Goal: Transaction & Acquisition: Purchase product/service

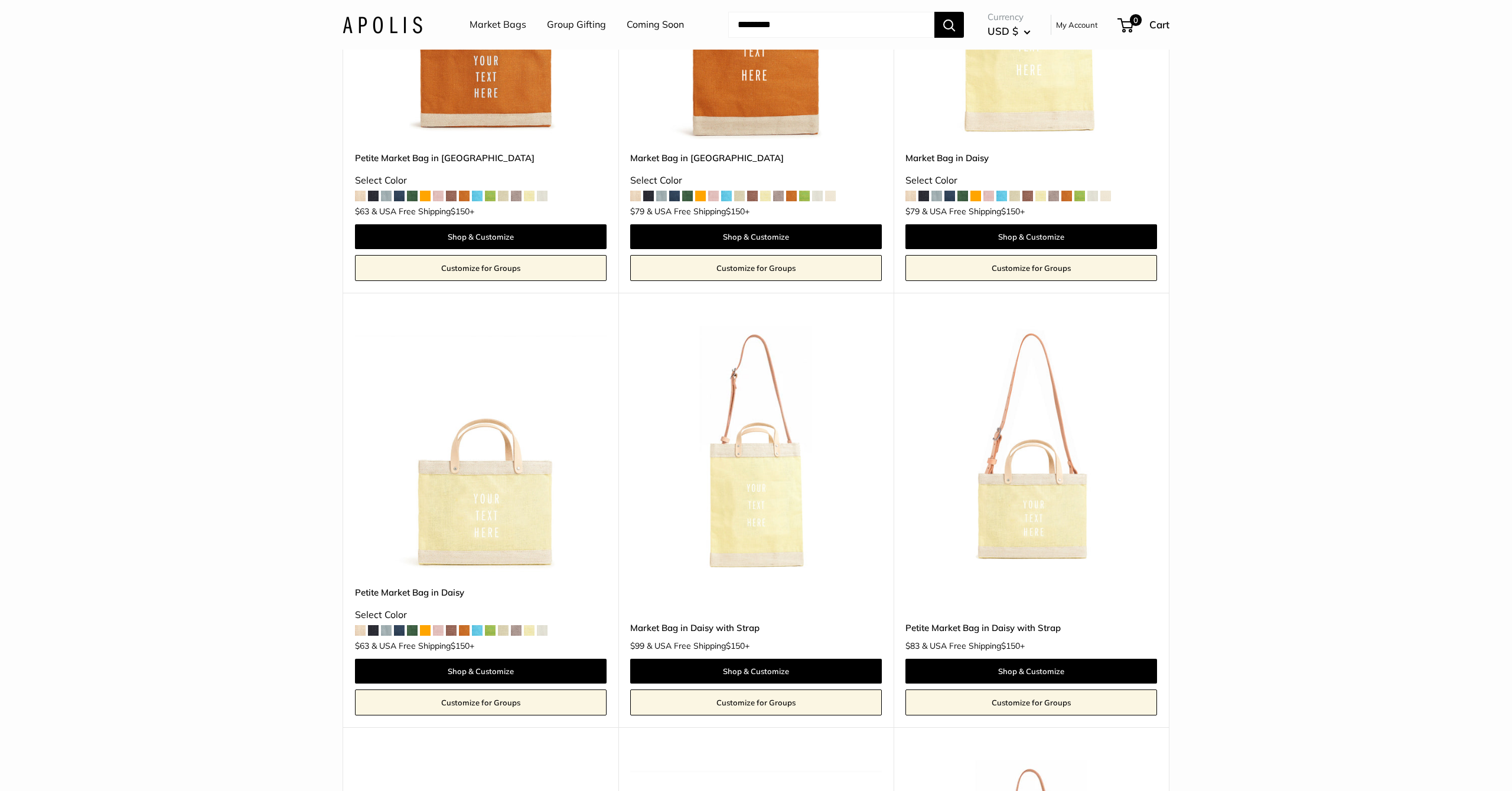
scroll to position [2162, 0]
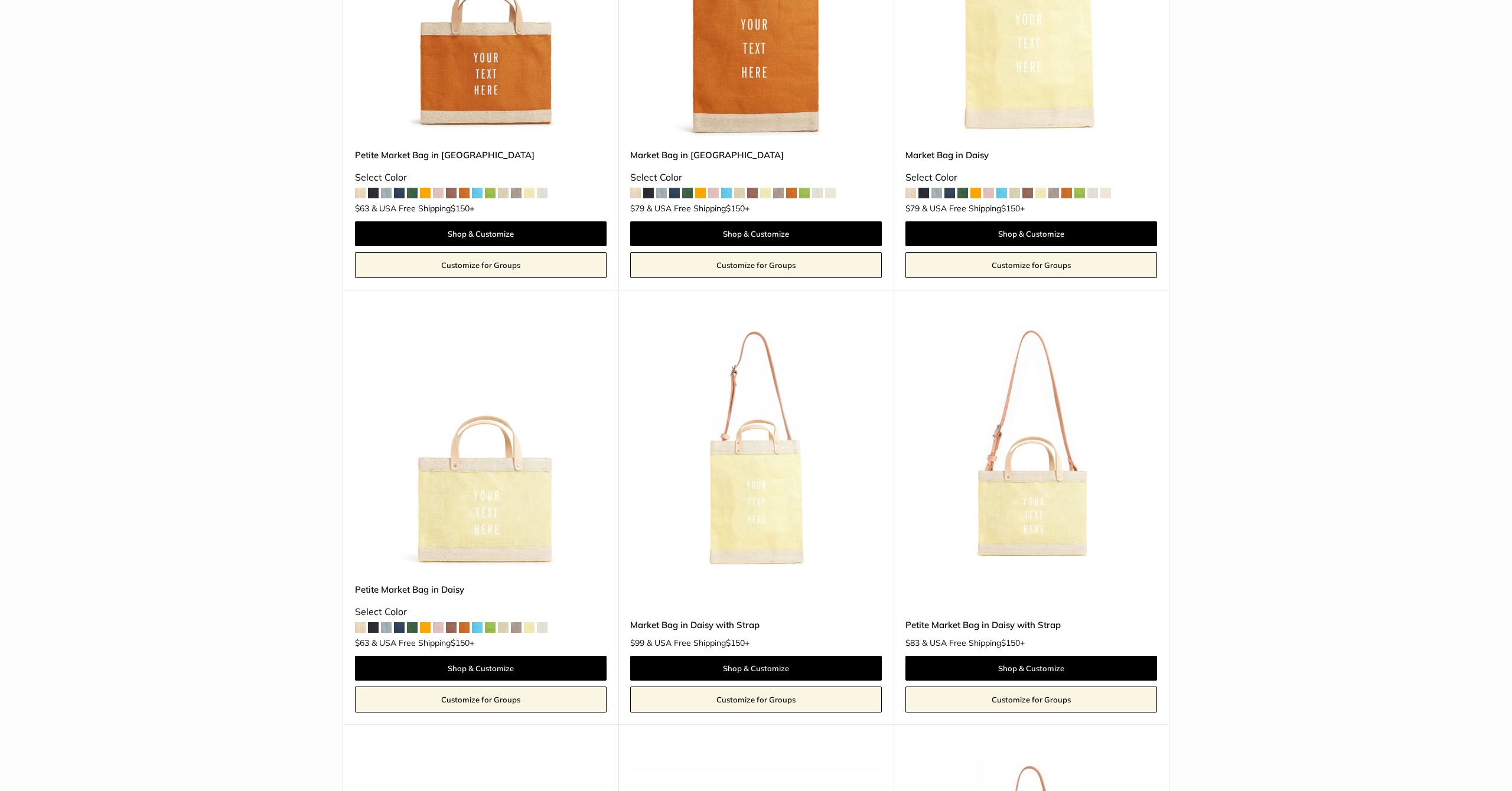
drag, startPoint x: 0, startPoint y: 0, endPoint x: 978, endPoint y: 235, distance: 1005.8
click at [978, 235] on html "Add $150 for USA FREE SHIPPING! Help Center Text Us Email Us *** *** *** *** **…" at bounding box center [756, 396] width 1512 height 791
click at [974, 231] on html "Add $150 for USA FREE SHIPPING! Help Center Text Us Email Us *** *** *** *** **…" at bounding box center [756, 396] width 1512 height 791
click at [977, 235] on html "Add $150 for USA FREE SHIPPING! Help Center Text Us Email Us *** *** *** *** **…" at bounding box center [756, 396] width 1512 height 791
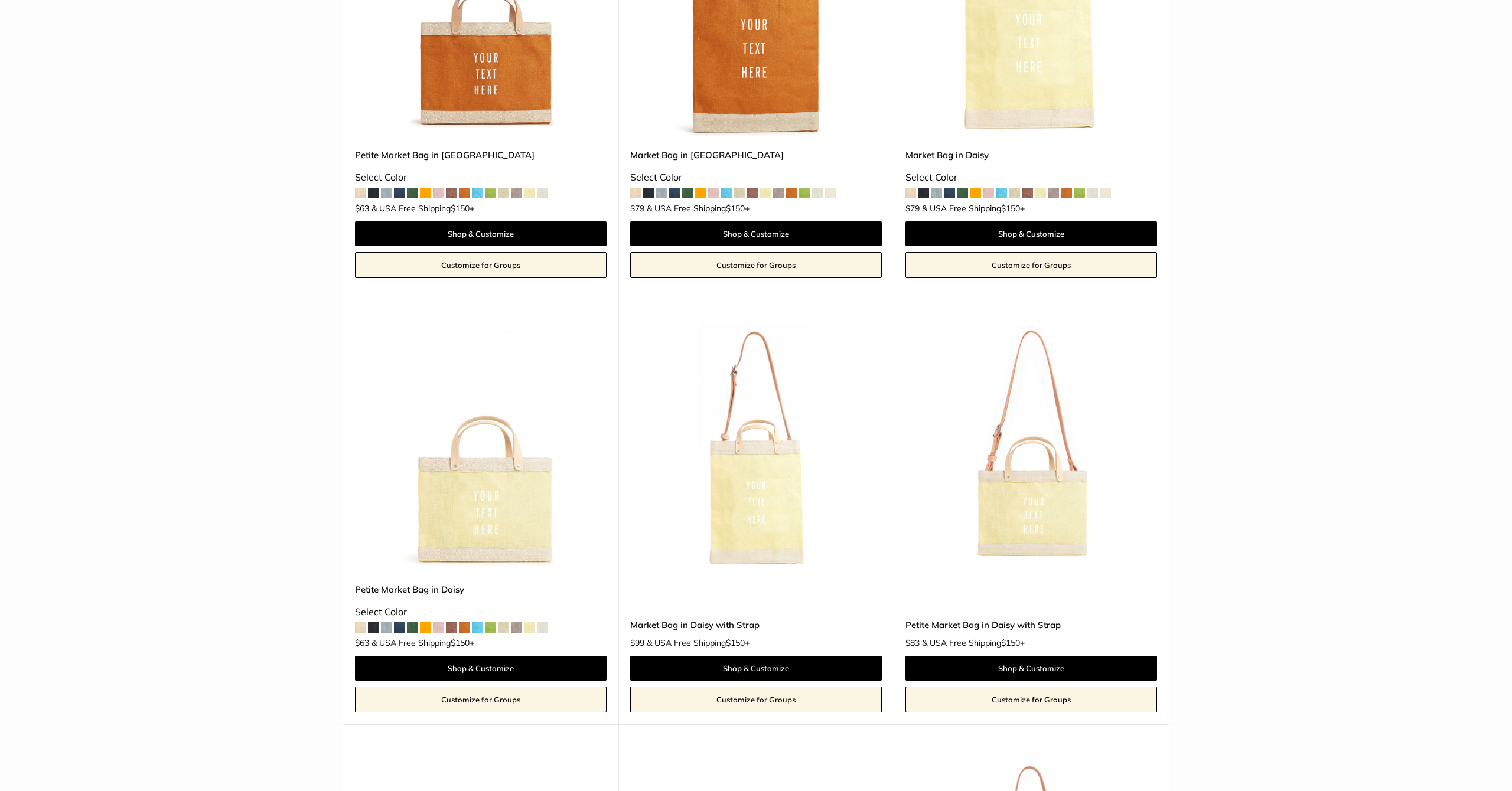
click at [977, 235] on html "Add $150 for USA FREE SHIPPING! Help Center Text Us Email Us *** *** *** *** **…" at bounding box center [756, 396] width 1512 height 791
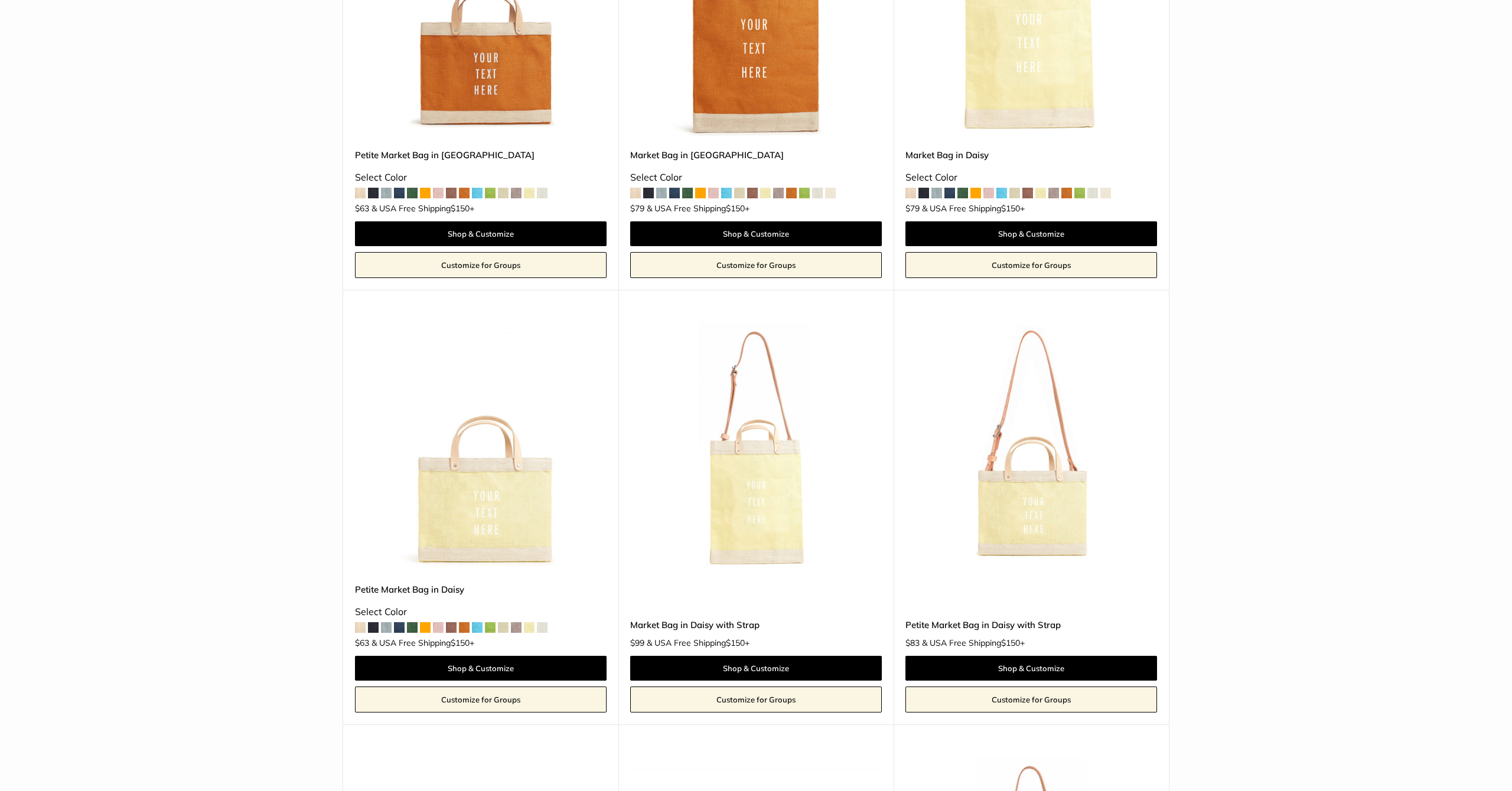
click at [977, 231] on html "Add $150 for USA FREE SHIPPING! Help Center Text Us Email Us *** *** *** *** **…" at bounding box center [756, 396] width 1512 height 791
click at [976, 232] on html "Add $150 for USA FREE SHIPPING! Help Center Text Us Email Us *** *** *** *** **…" at bounding box center [756, 396] width 1512 height 791
click at [976, 231] on html "Add $150 for USA FREE SHIPPING! Help Center Text Us Email Us *** *** *** *** **…" at bounding box center [756, 396] width 1512 height 791
click at [976, 234] on html "Add $150 for USA FREE SHIPPING! Help Center Text Us Email Us *** *** *** *** **…" at bounding box center [756, 396] width 1512 height 791
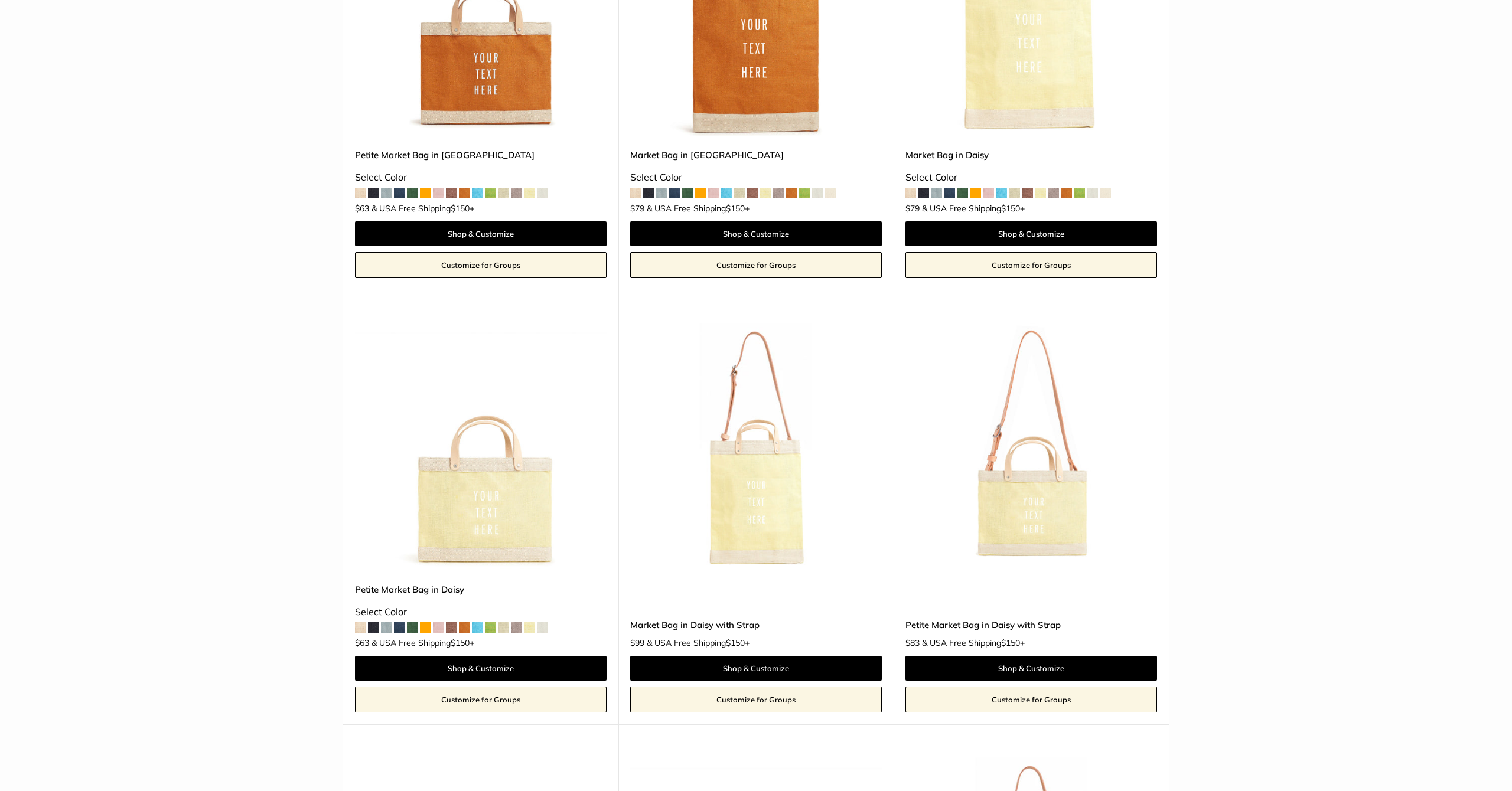
click at [976, 234] on html "Add $150 for USA FREE SHIPPING! Help Center Text Us Email Us *** *** *** *** **…" at bounding box center [756, 396] width 1512 height 791
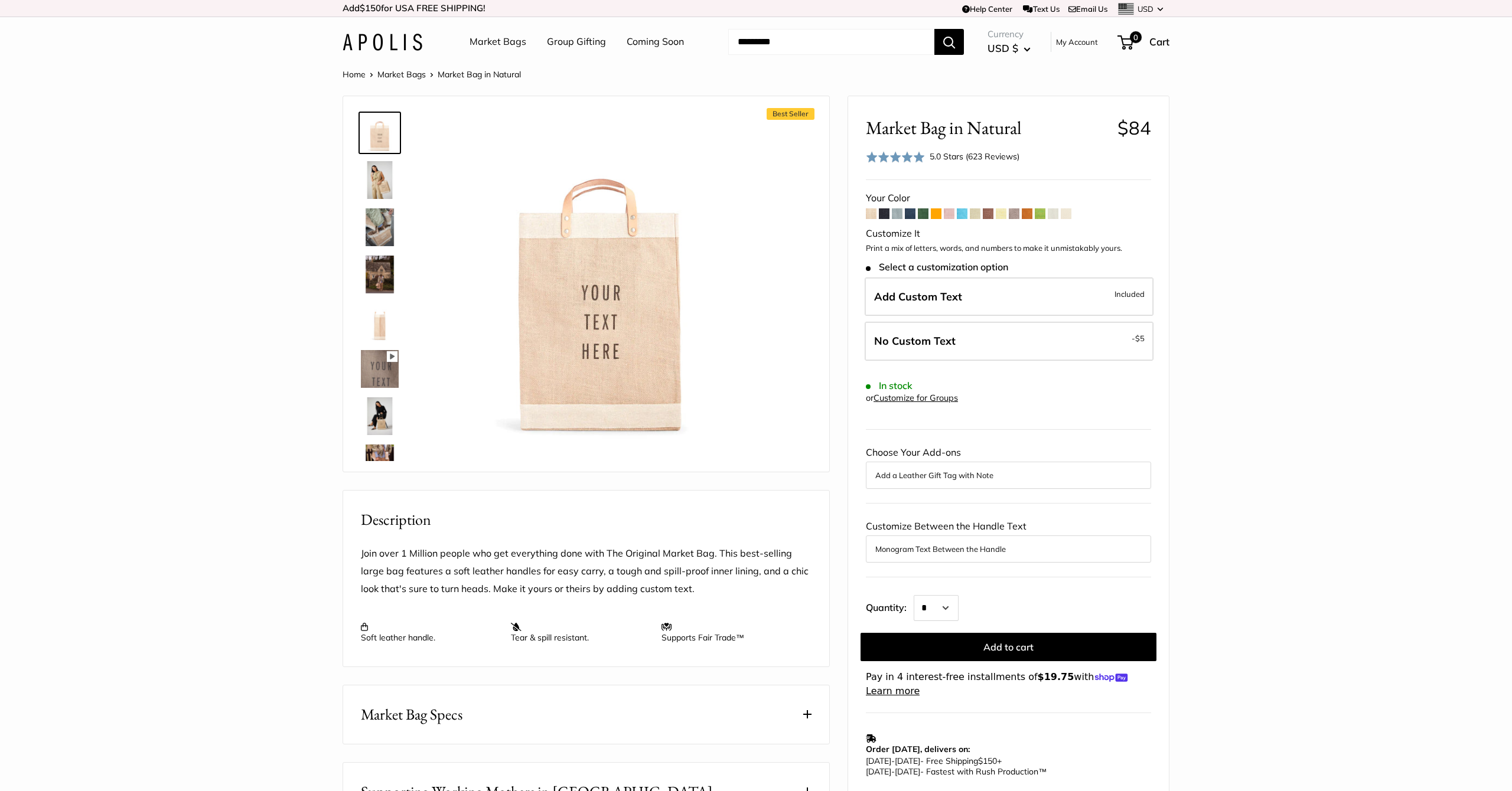
click at [356, 74] on link "Home" at bounding box center [354, 74] width 23 height 11
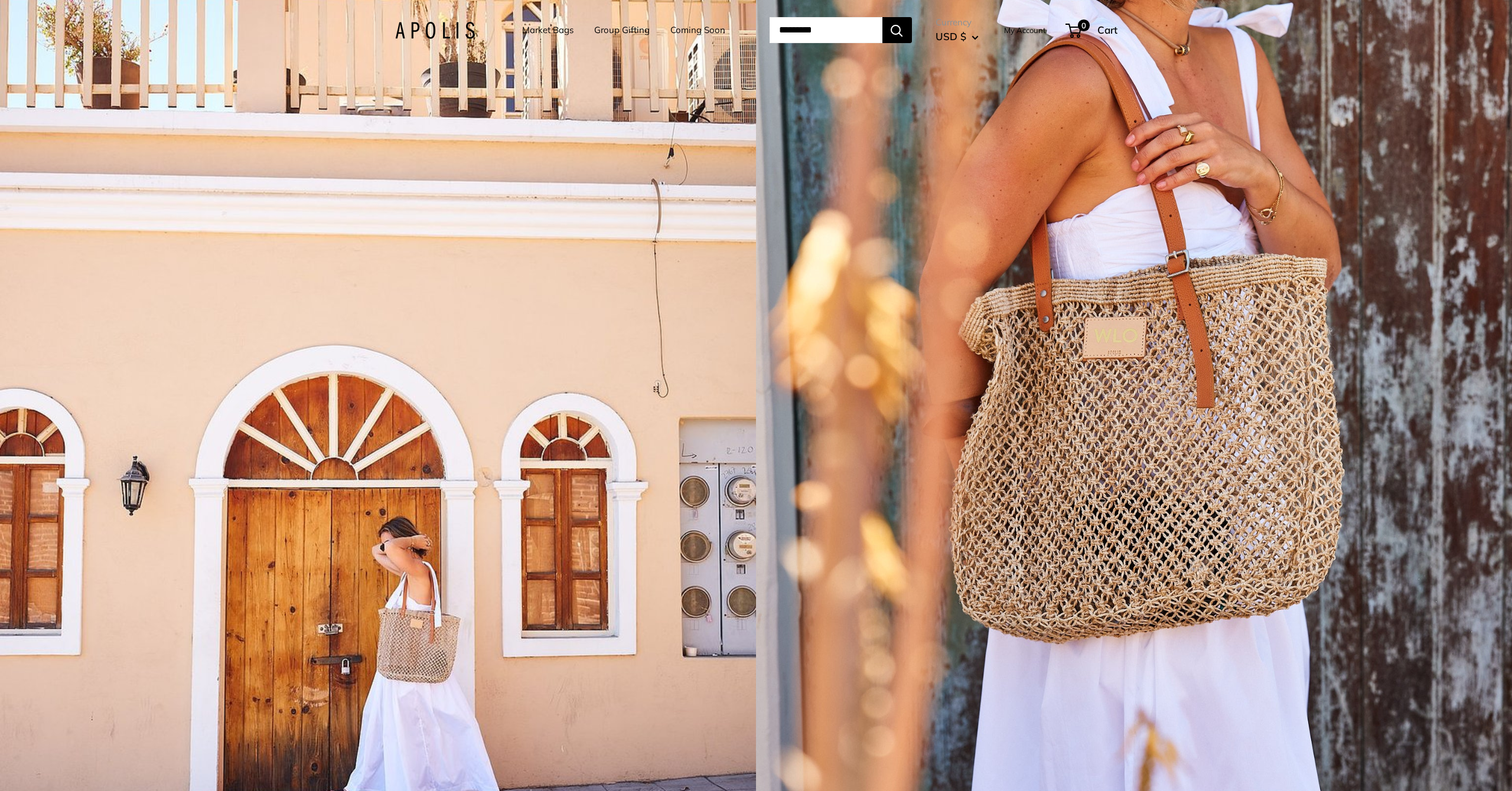
click at [526, 28] on link "Market Bags" at bounding box center [547, 30] width 51 height 16
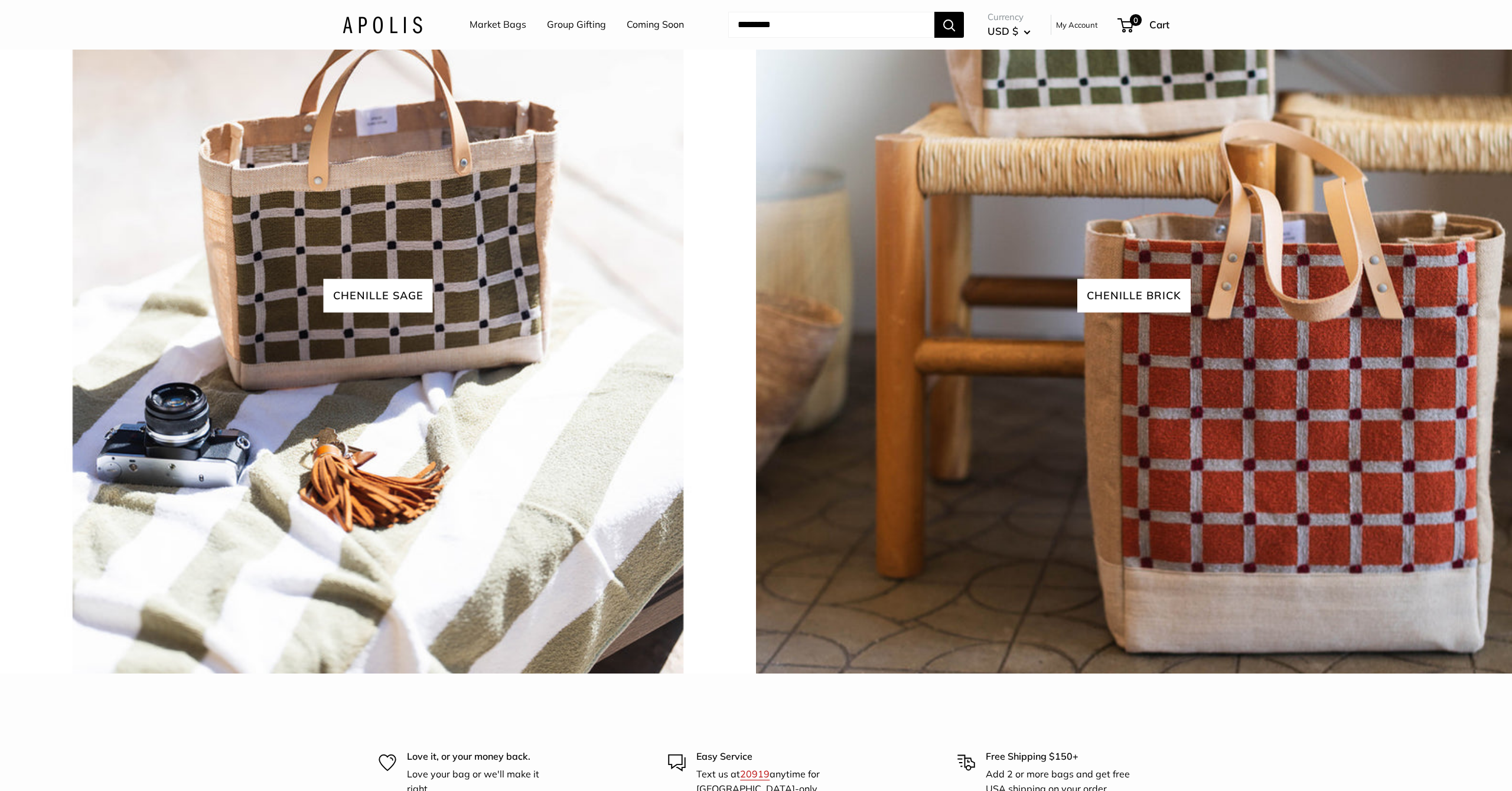
scroll to position [3304, 0]
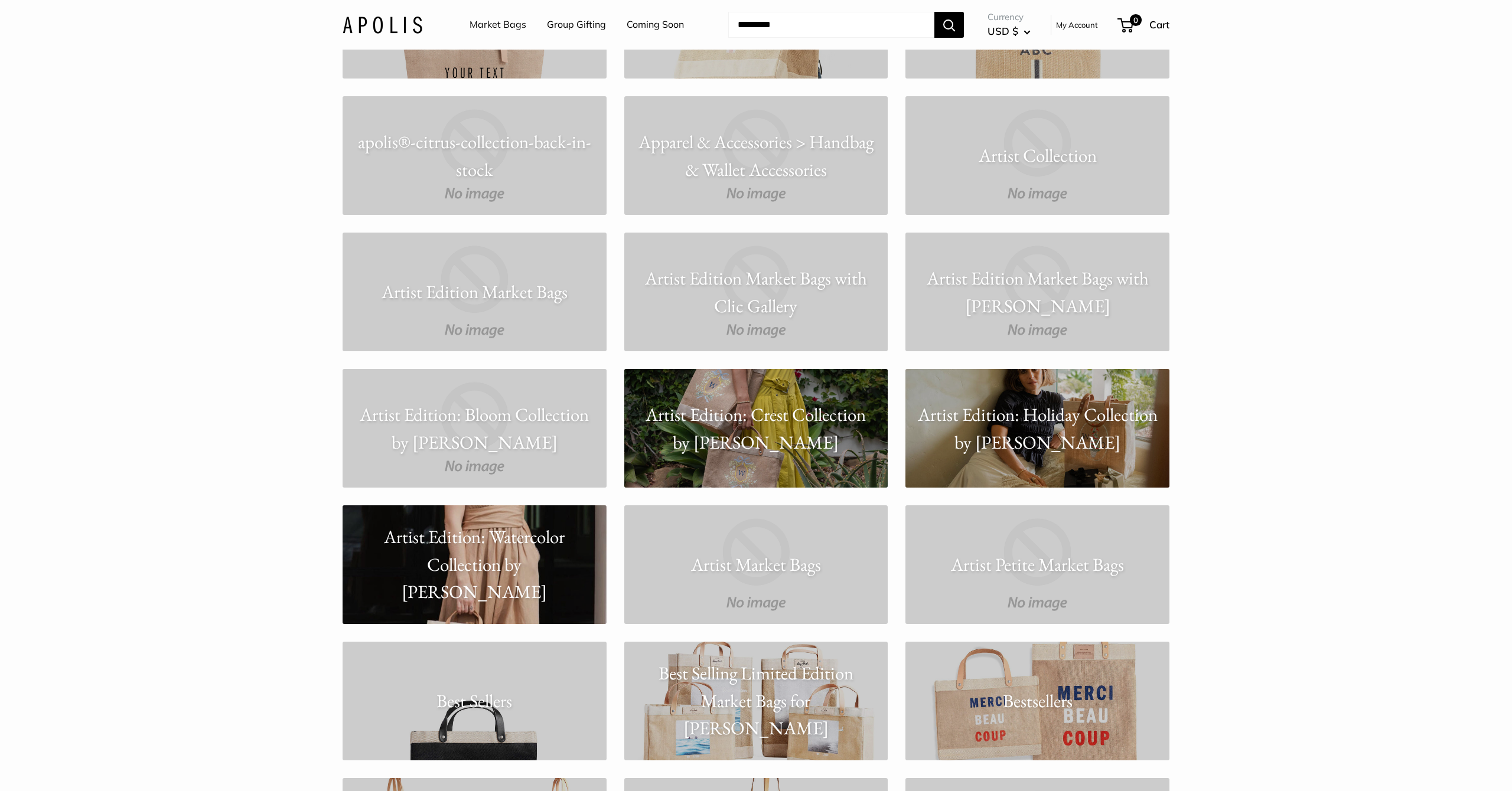
scroll to position [1290, 0]
click at [791, 409] on p "Artist Edition: Crest Collection by Amy Logsdon" at bounding box center [756, 427] width 264 height 55
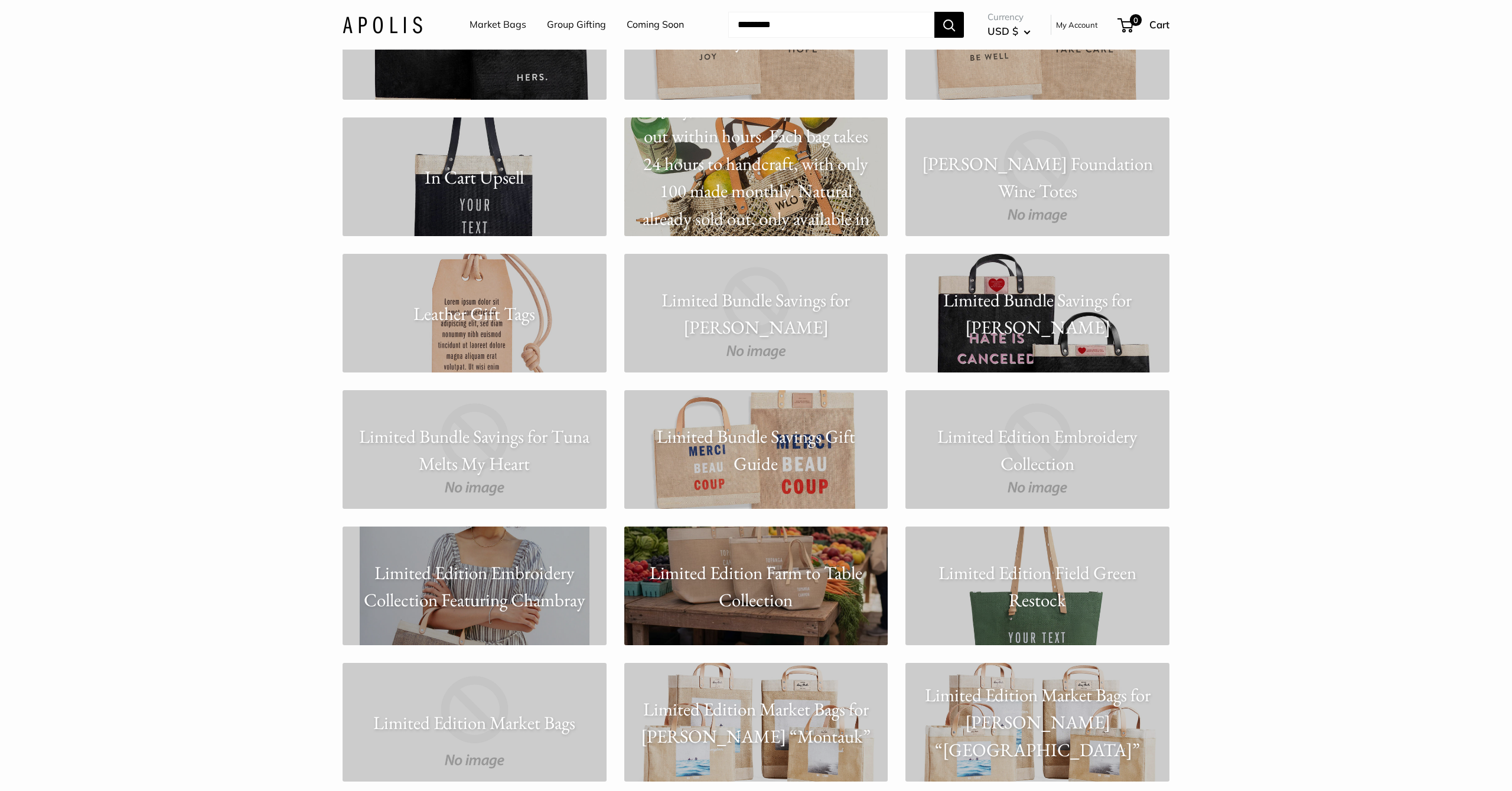
scroll to position [4682, 0]
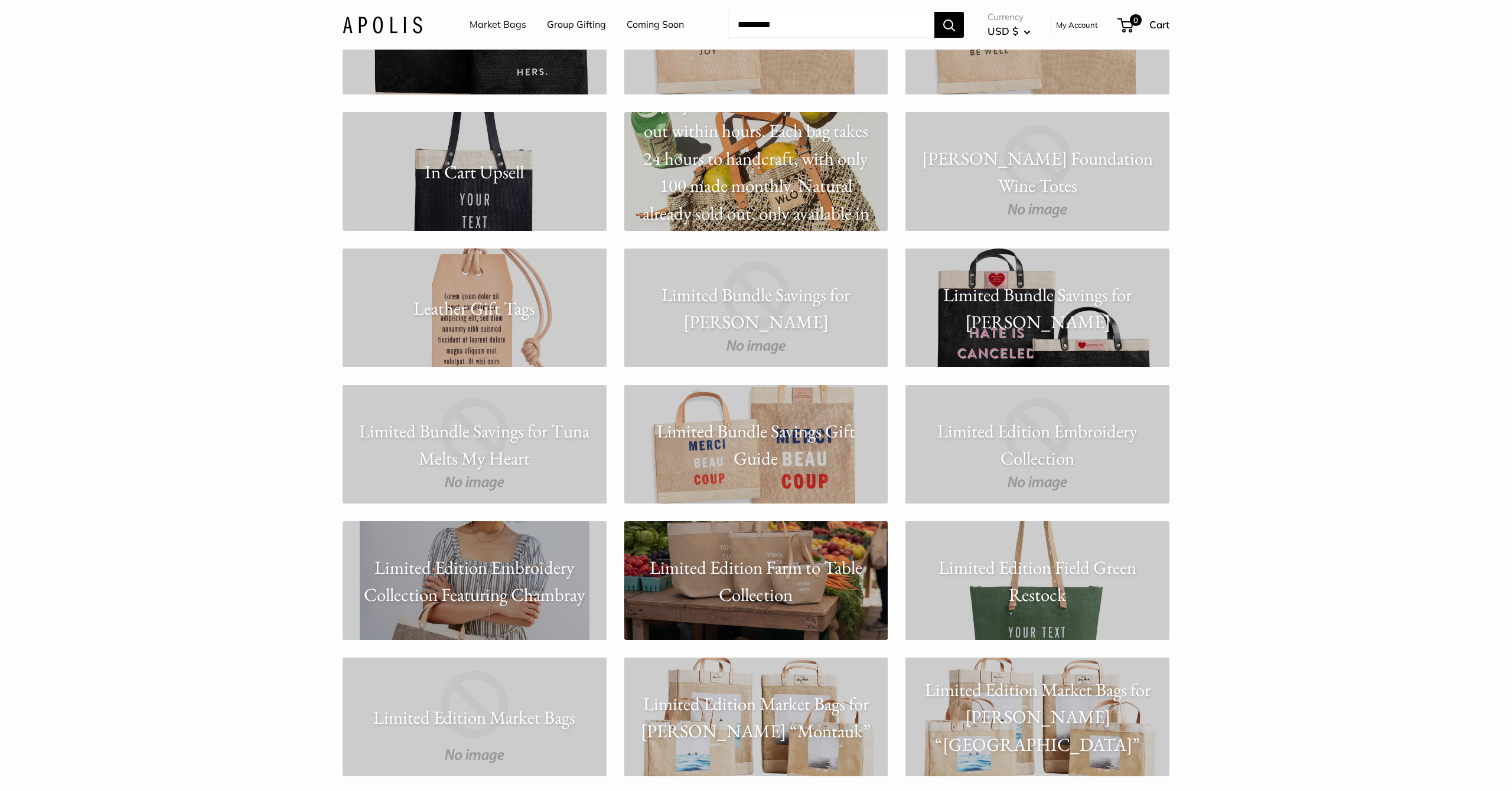
click at [1019, 588] on p "Limited Edition Field Green Restock" at bounding box center [1038, 580] width 264 height 55
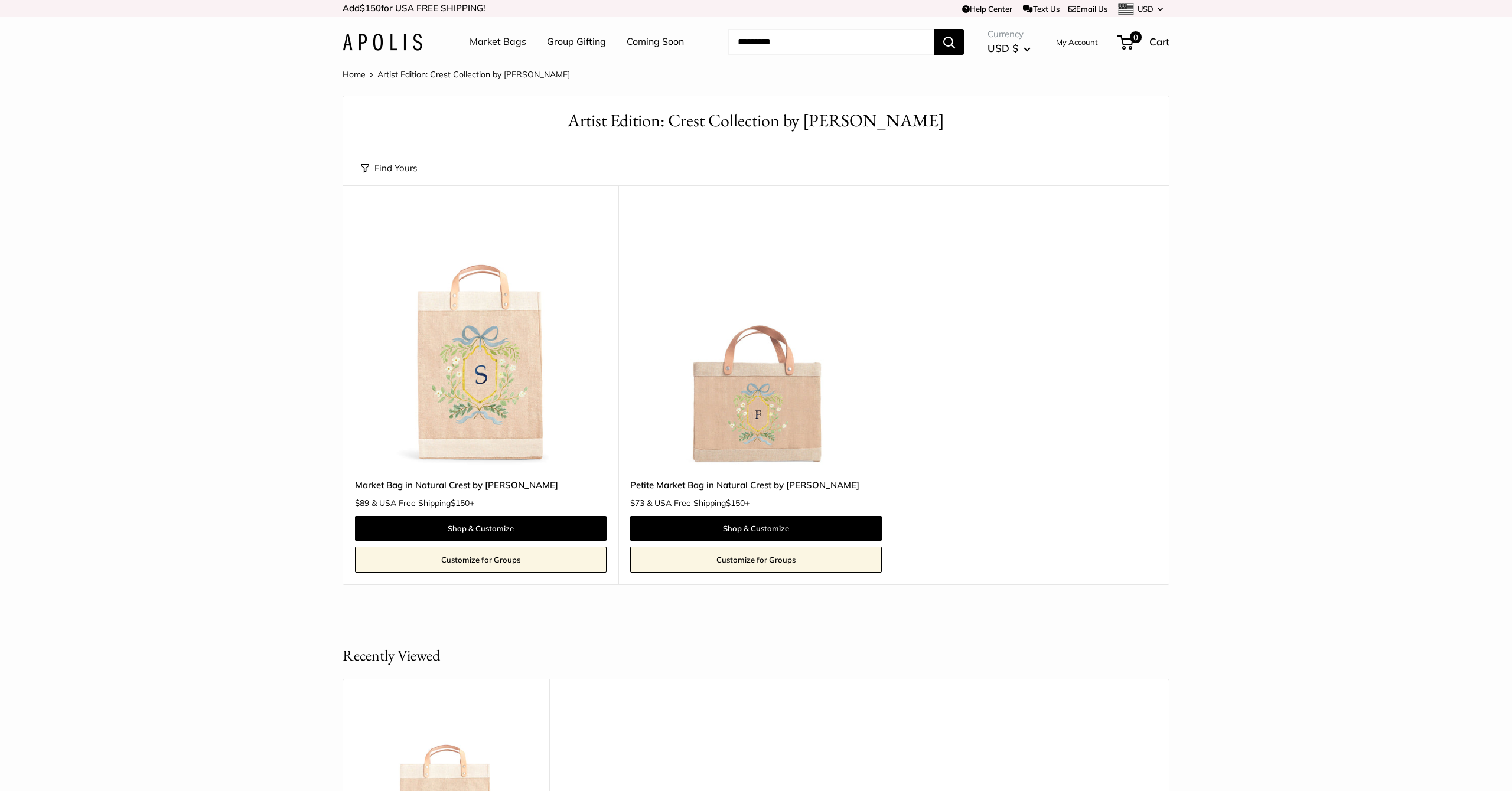
click at [0, 0] on img at bounding box center [0, 0] width 0 height 0
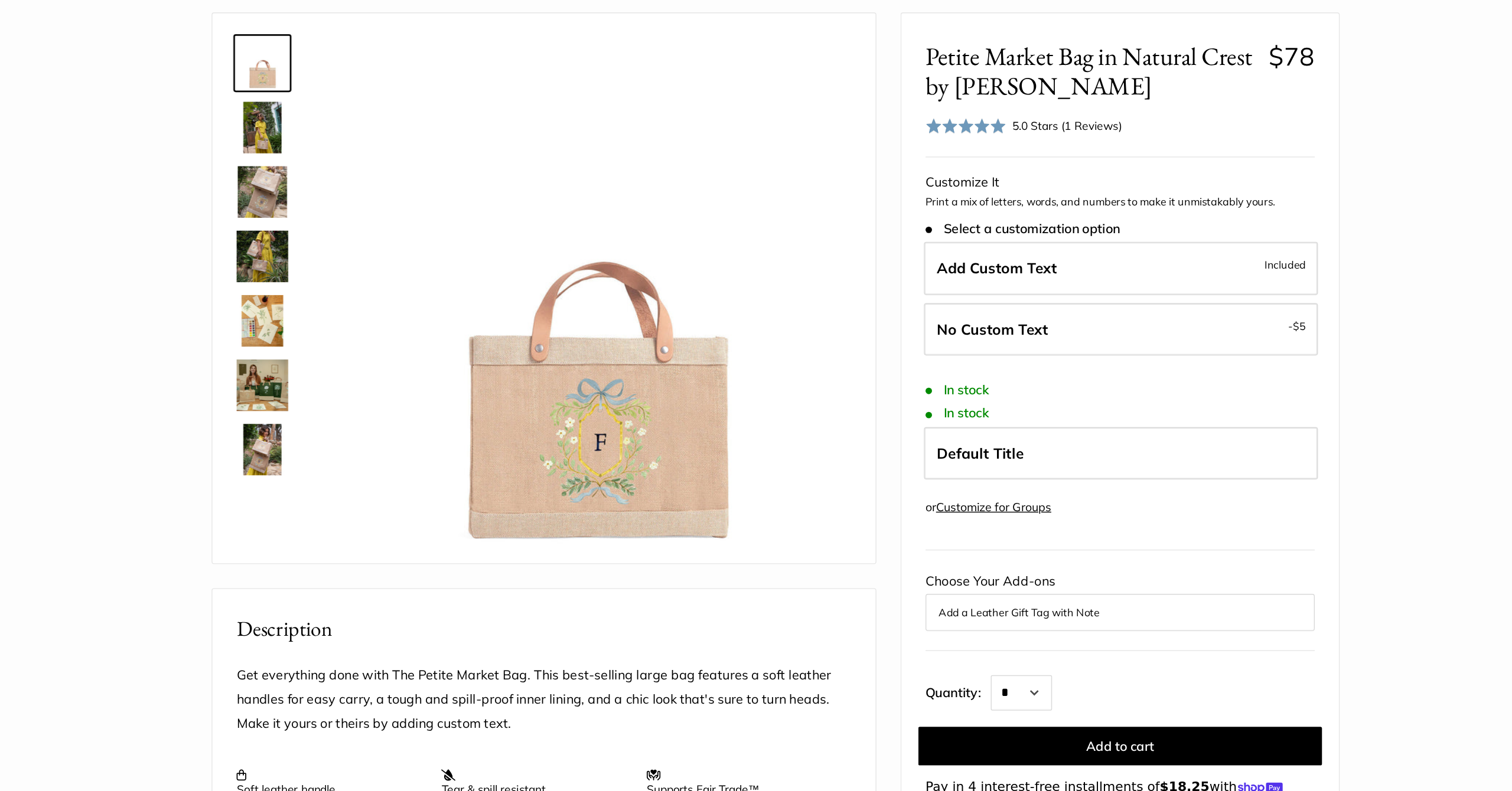
click at [361, 161] on img at bounding box center [379, 179] width 38 height 38
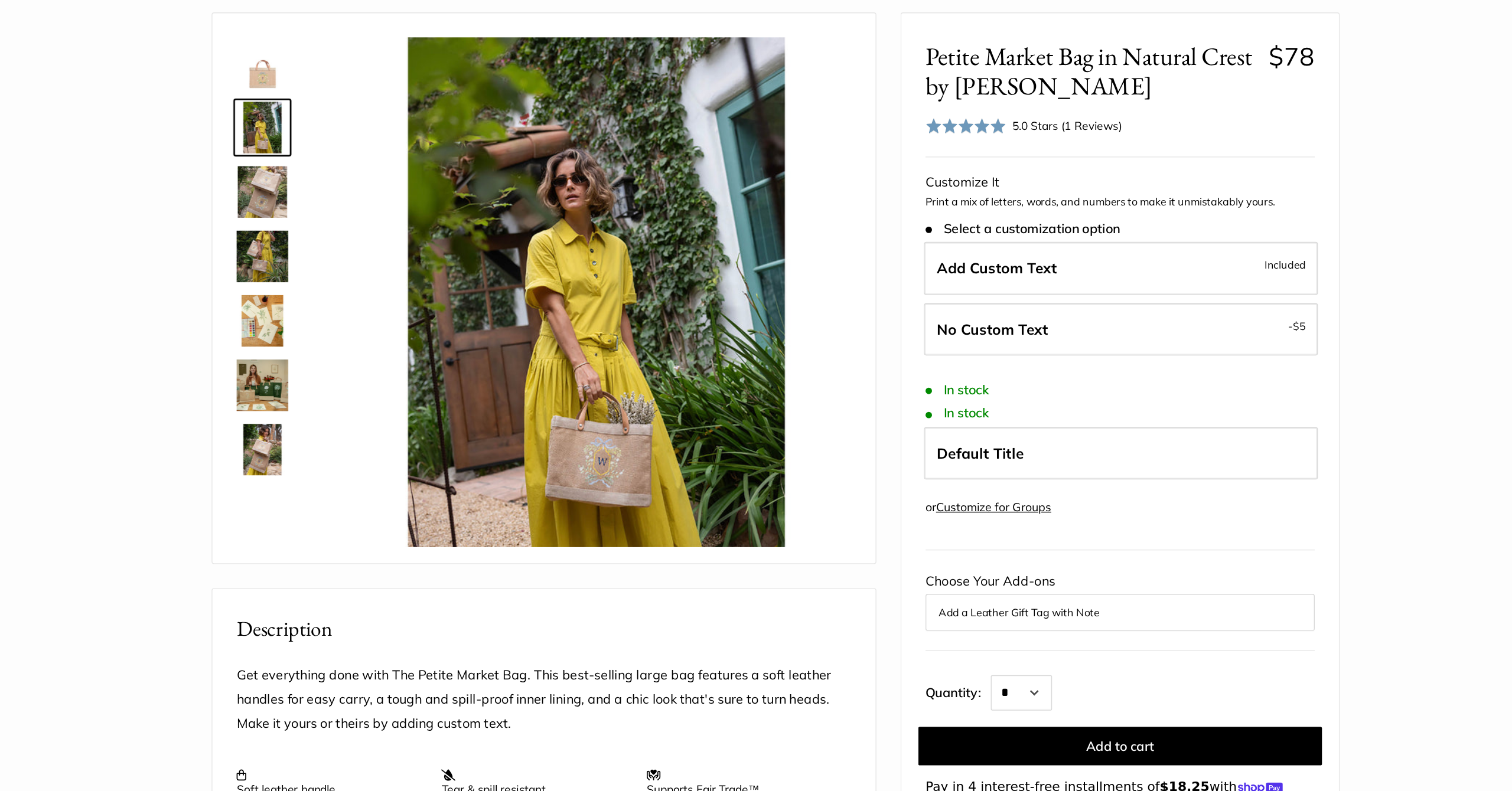
click at [361, 208] on img at bounding box center [379, 227] width 38 height 38
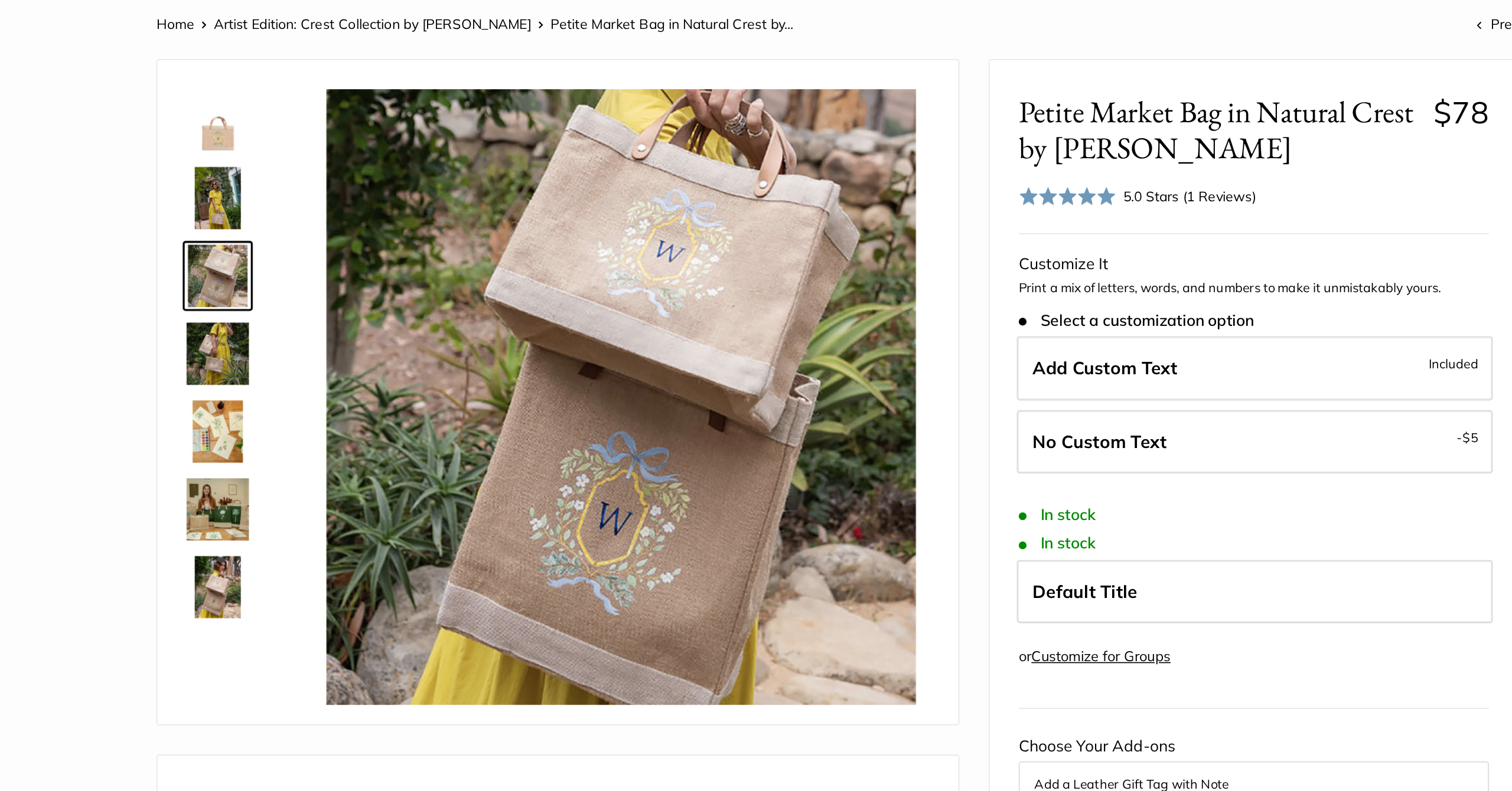
click at [361, 256] on img at bounding box center [379, 274] width 38 height 38
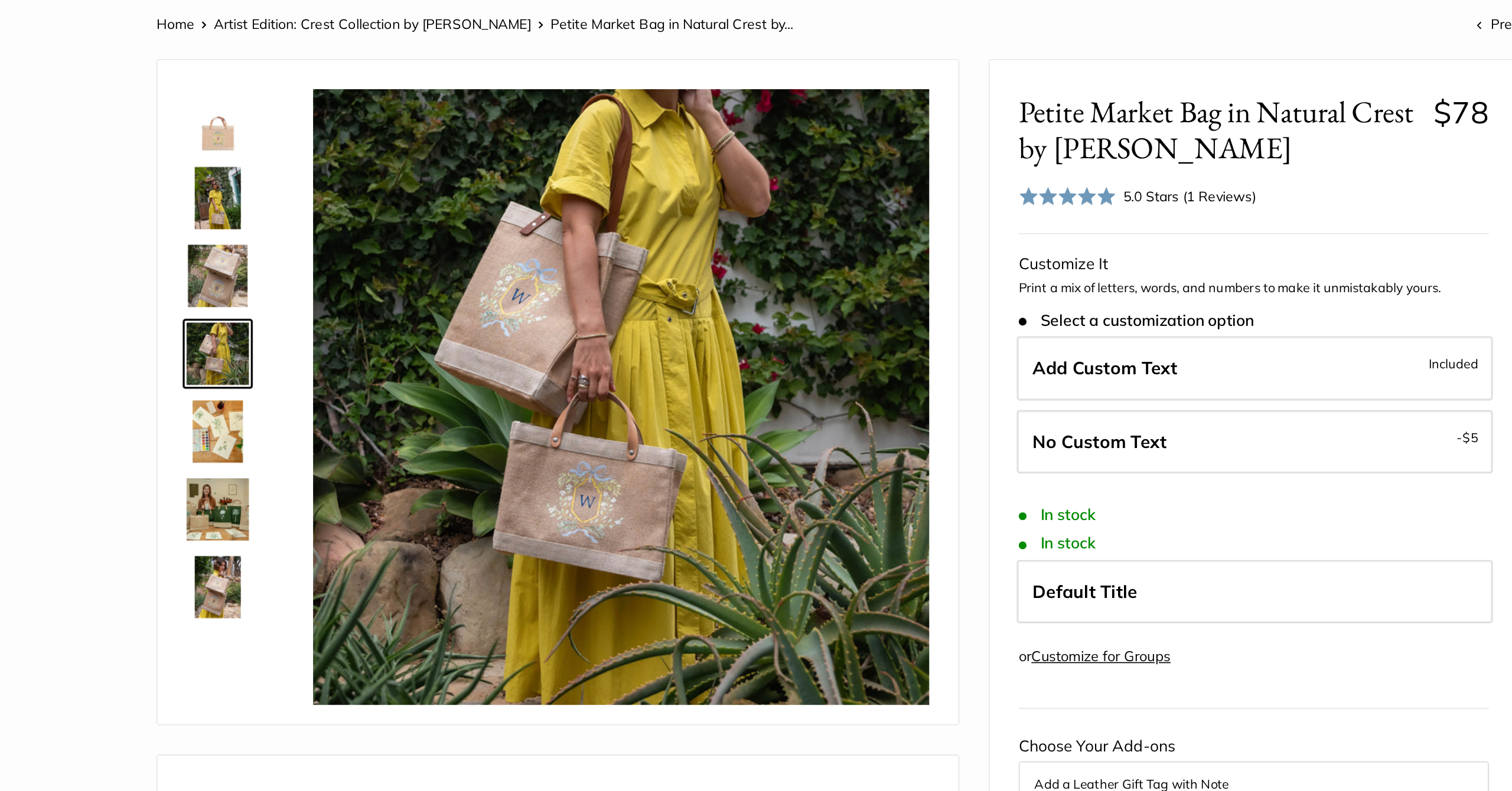
click at [361, 350] on img at bounding box center [379, 369] width 38 height 38
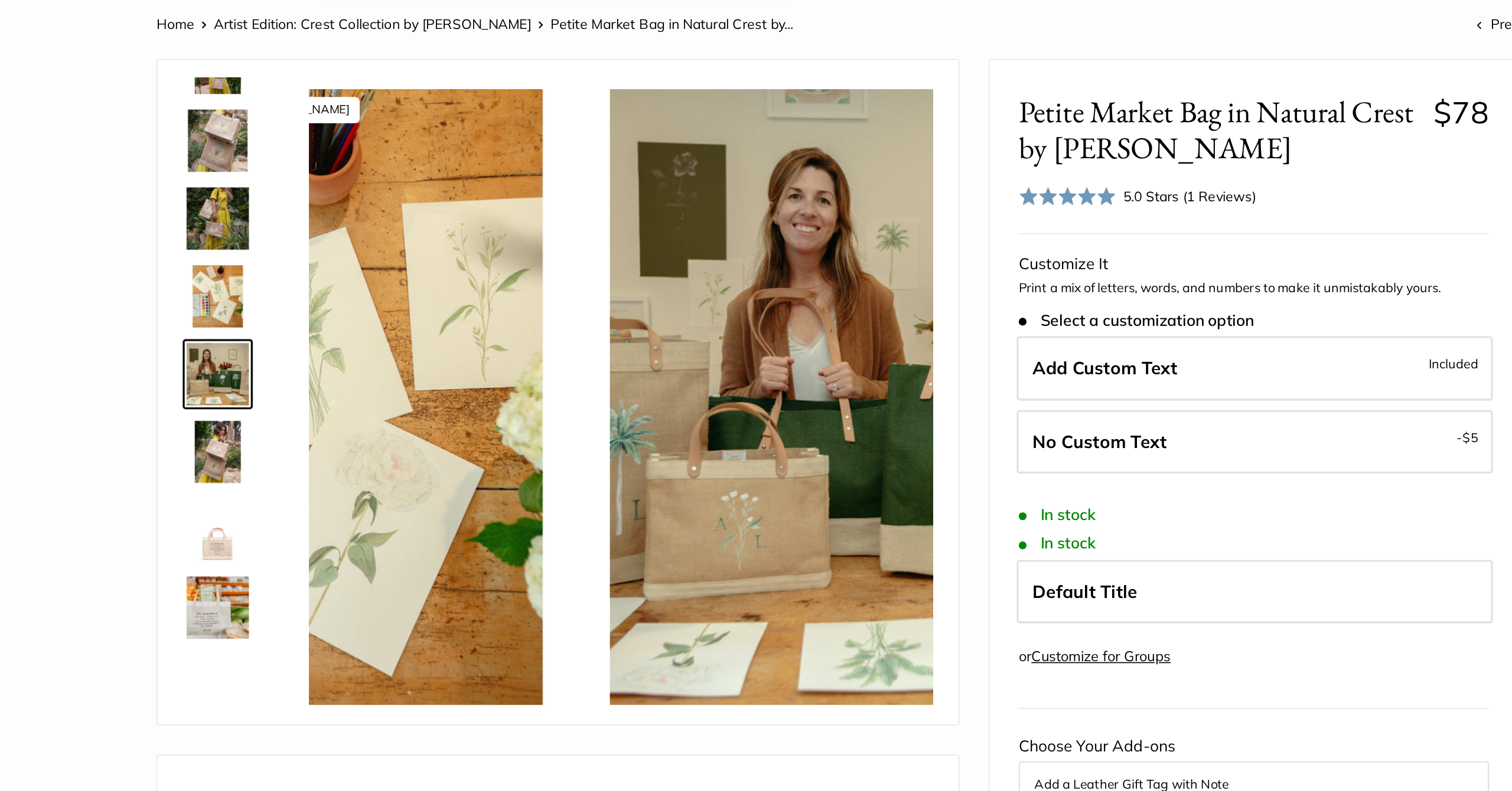
scroll to position [84, 0]
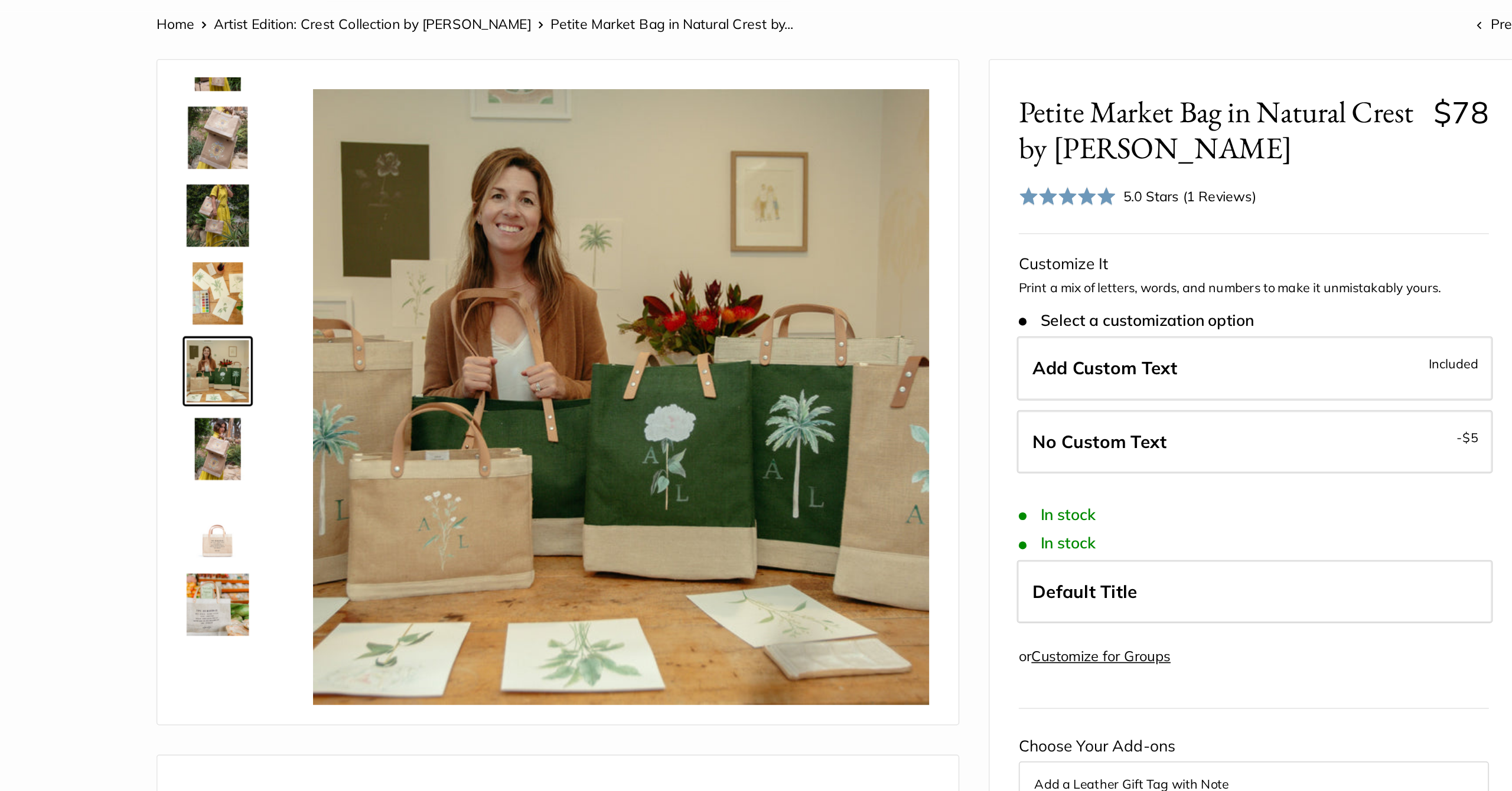
click at [361, 313] on img at bounding box center [379, 332] width 38 height 38
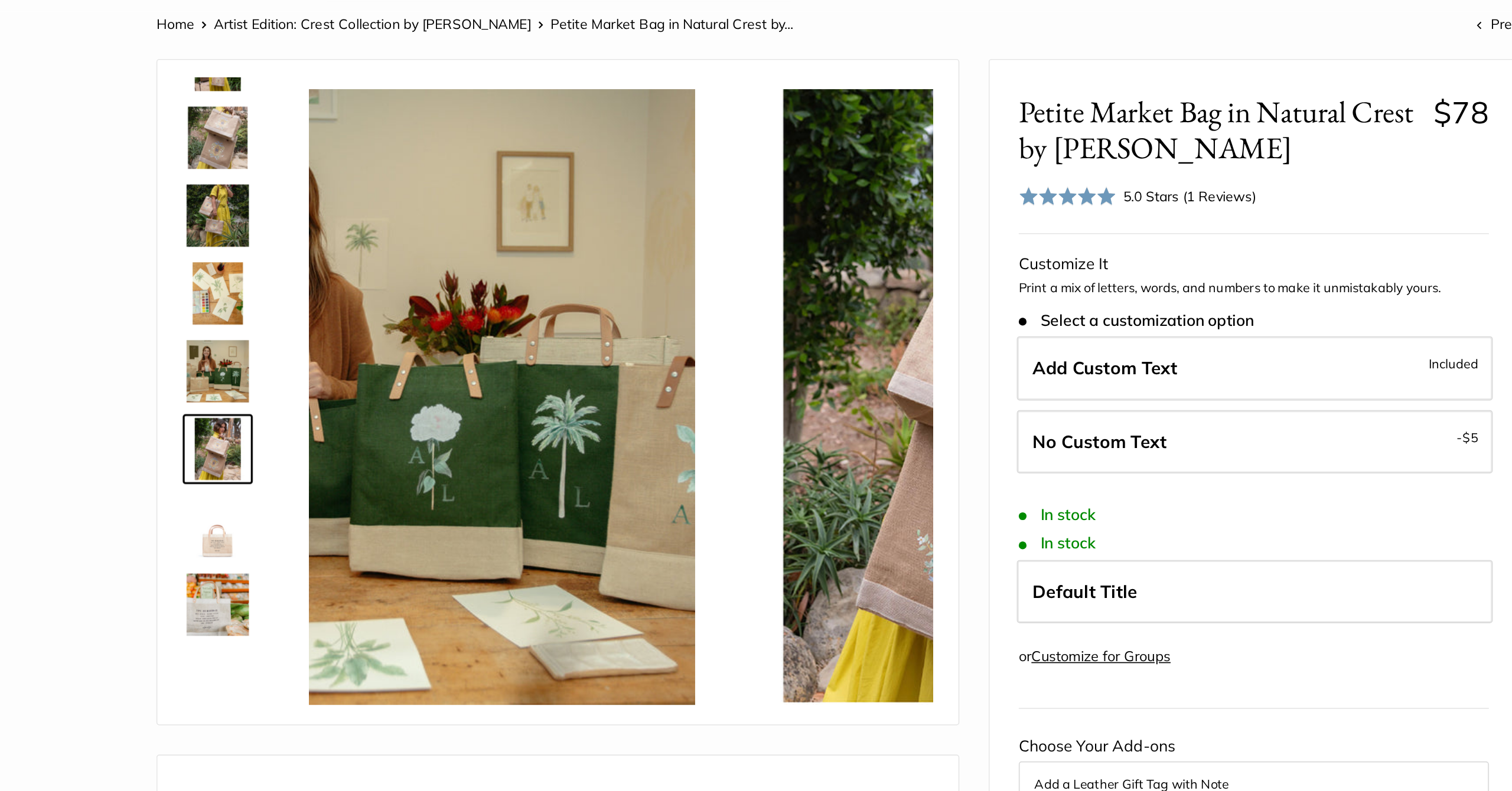
scroll to position [131, 0]
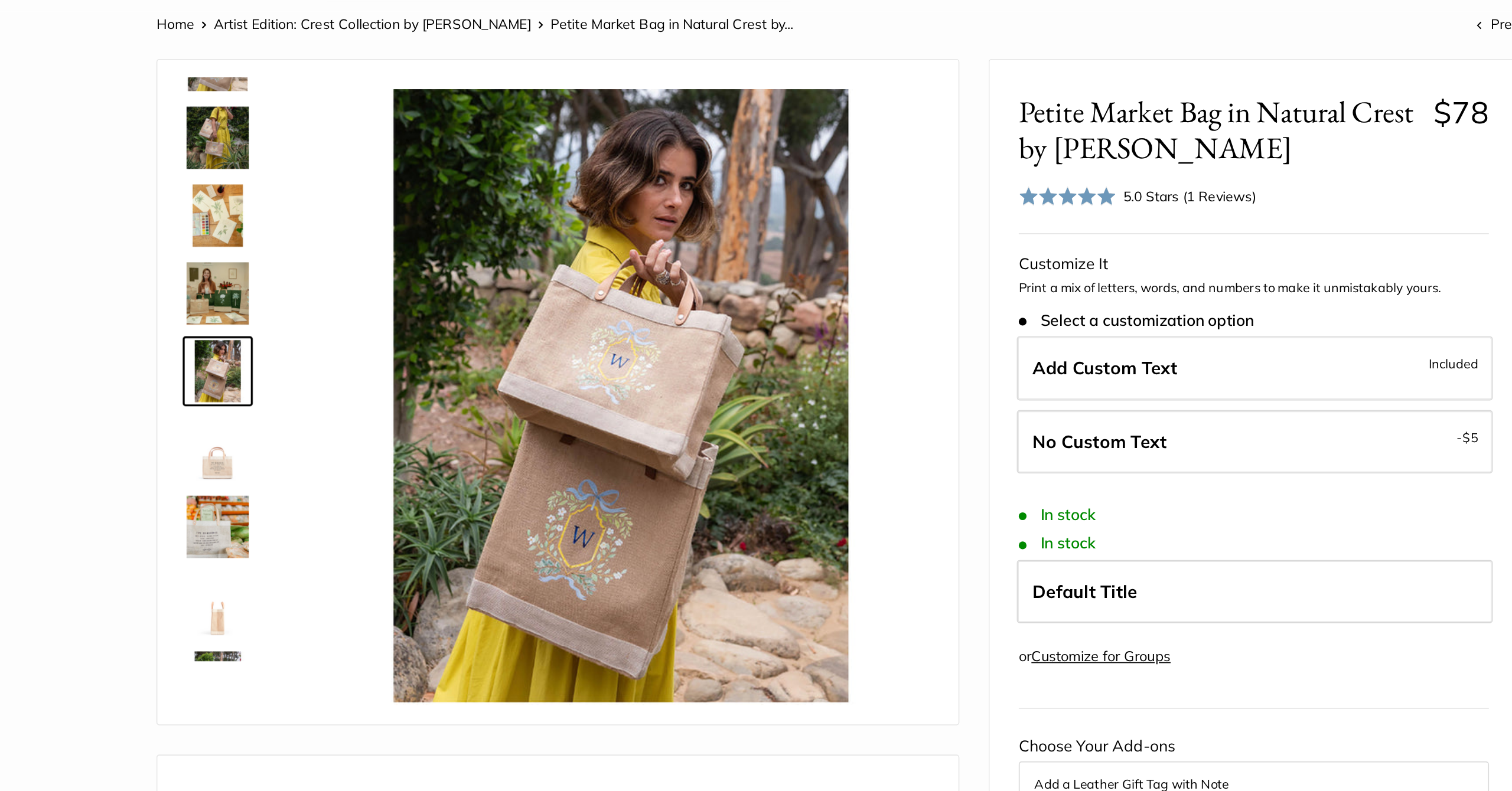
click at [361, 125] on img at bounding box center [379, 143] width 38 height 38
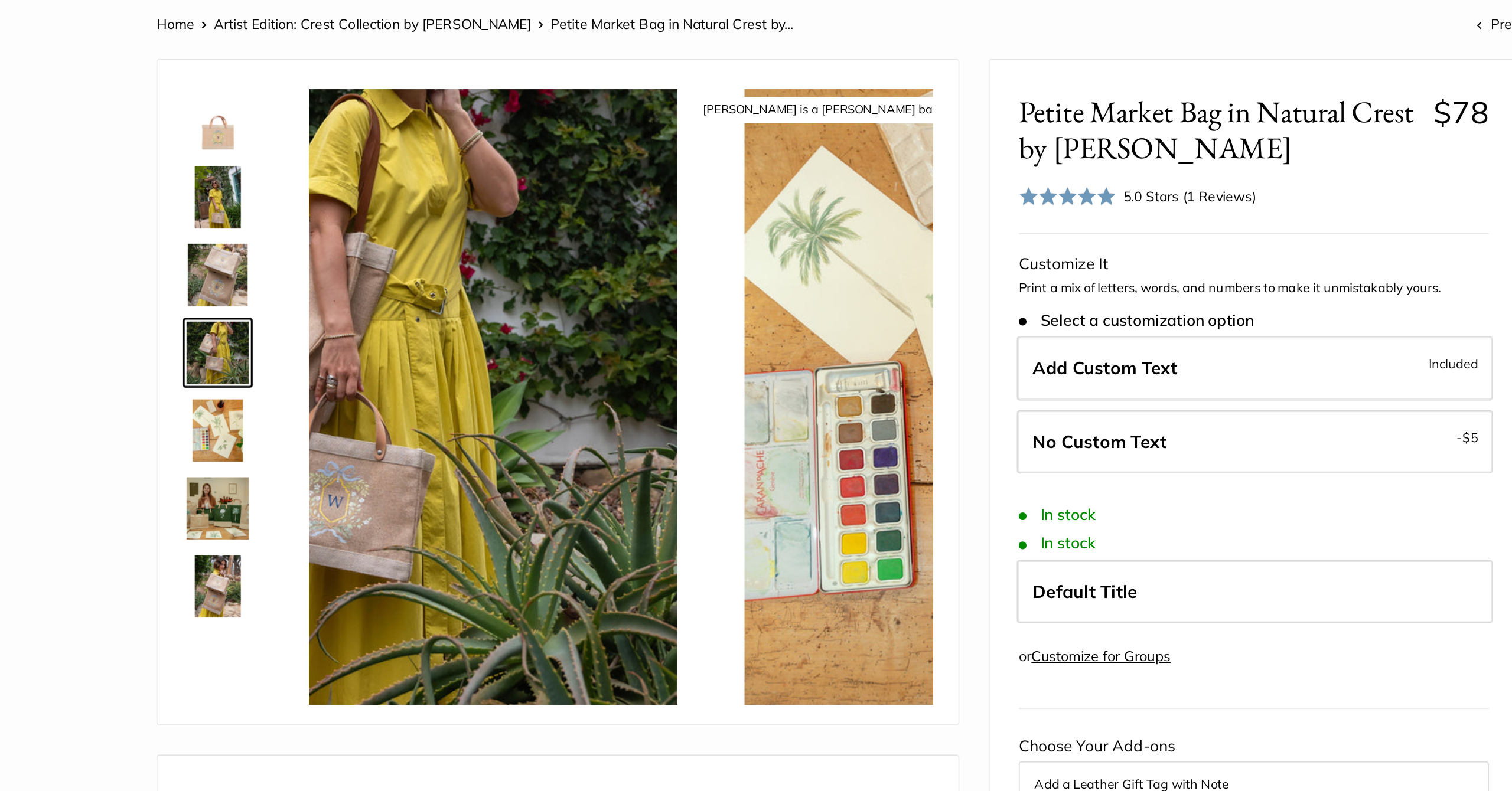
scroll to position [0, 0]
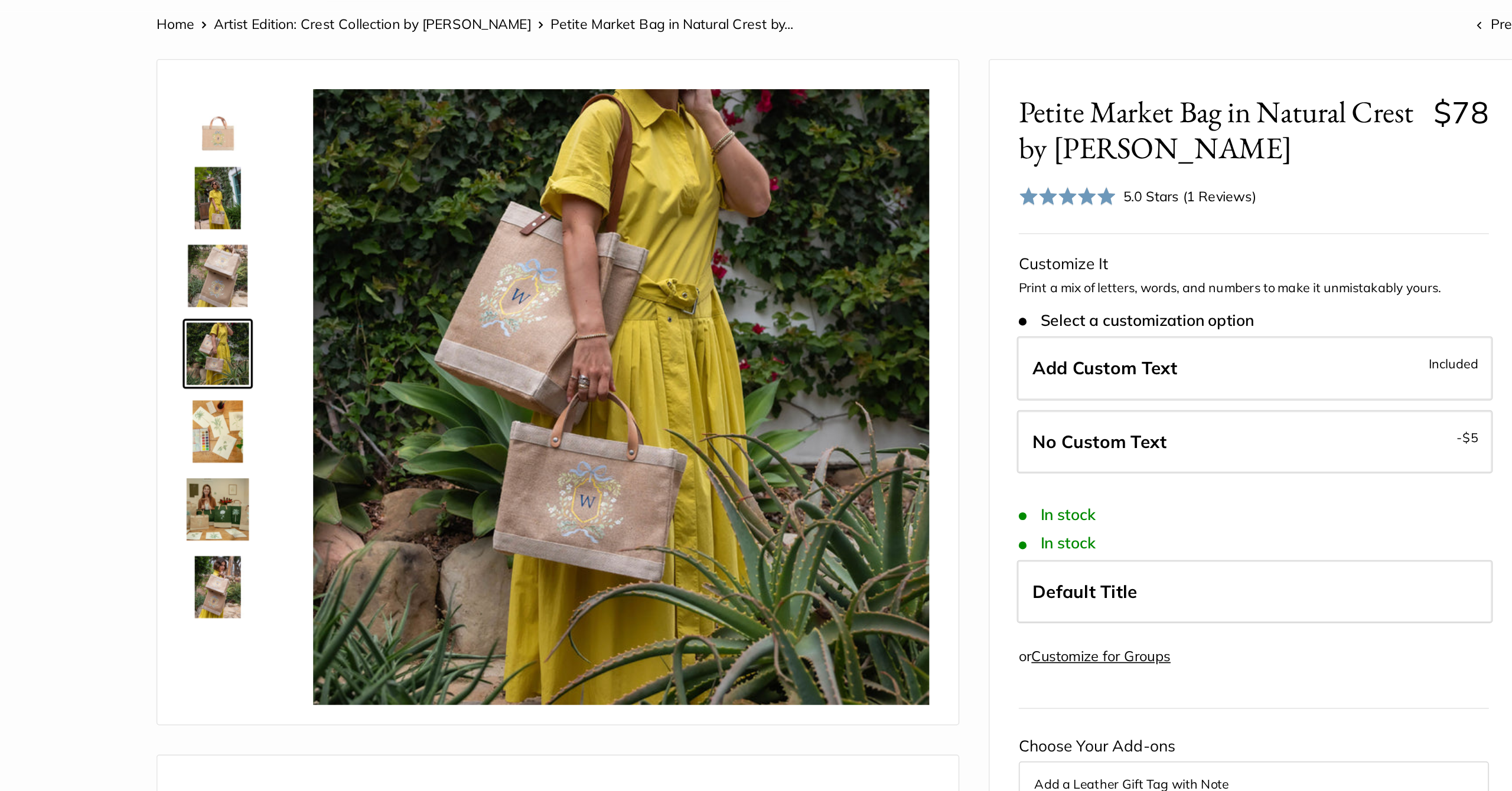
click at [361, 350] on img at bounding box center [379, 369] width 38 height 38
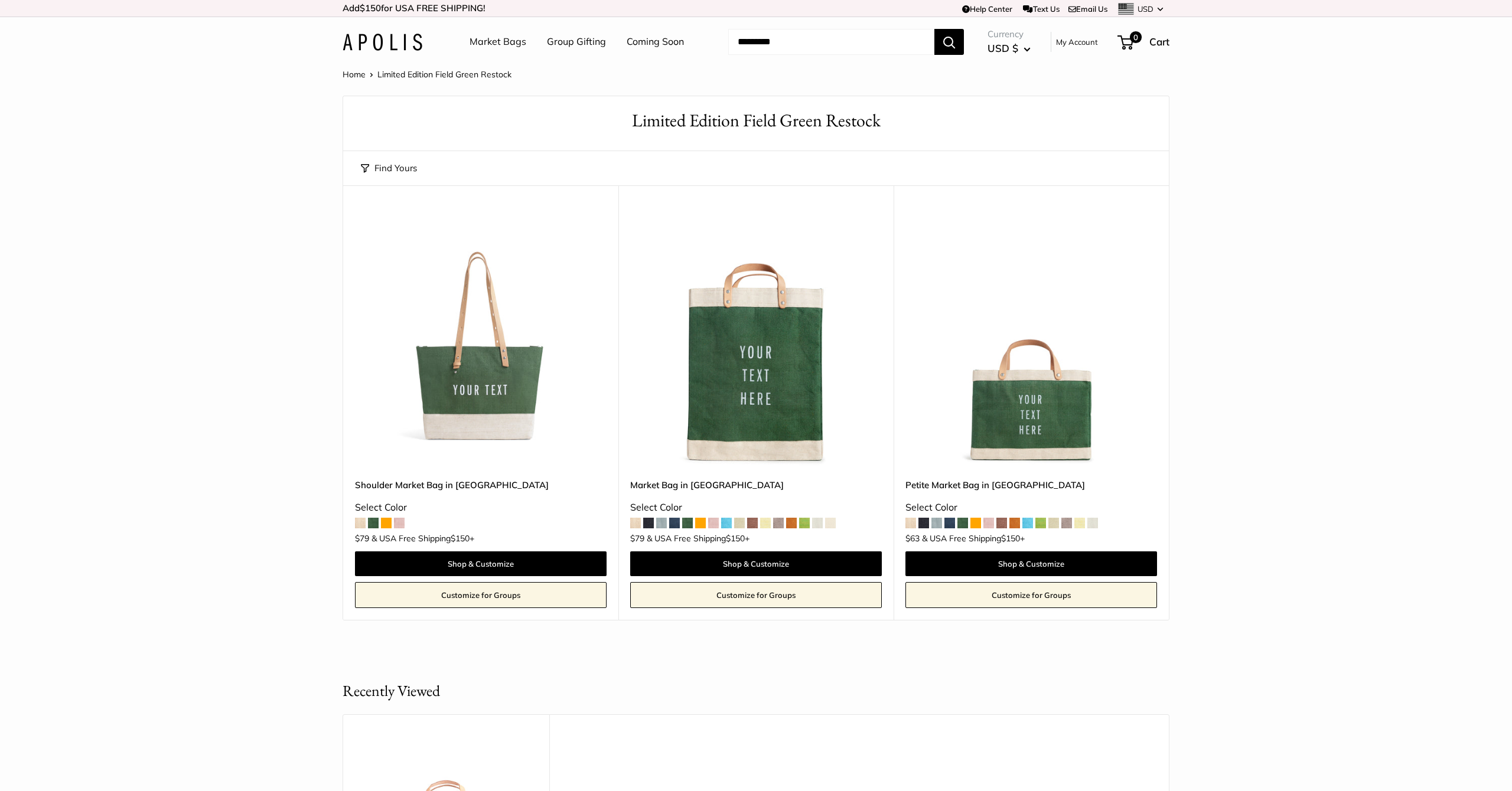
click at [790, 42] on input "Search..." at bounding box center [831, 42] width 206 height 26
type input "**********"
click at [950, 41] on button "Search" at bounding box center [950, 42] width 30 height 26
click at [359, 72] on link "Home" at bounding box center [354, 74] width 23 height 11
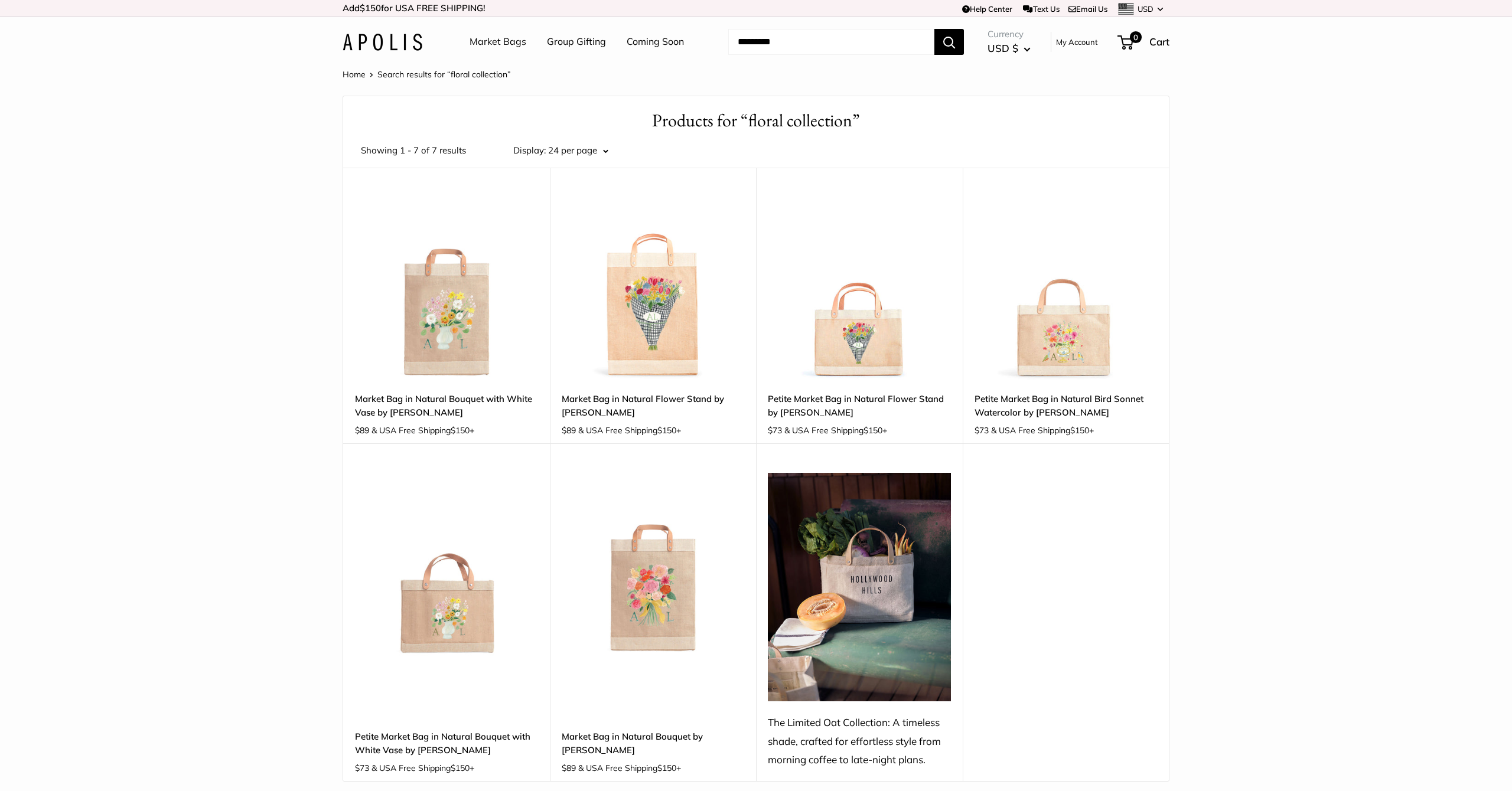
click at [489, 43] on link "Market Bags" at bounding box center [498, 42] width 57 height 18
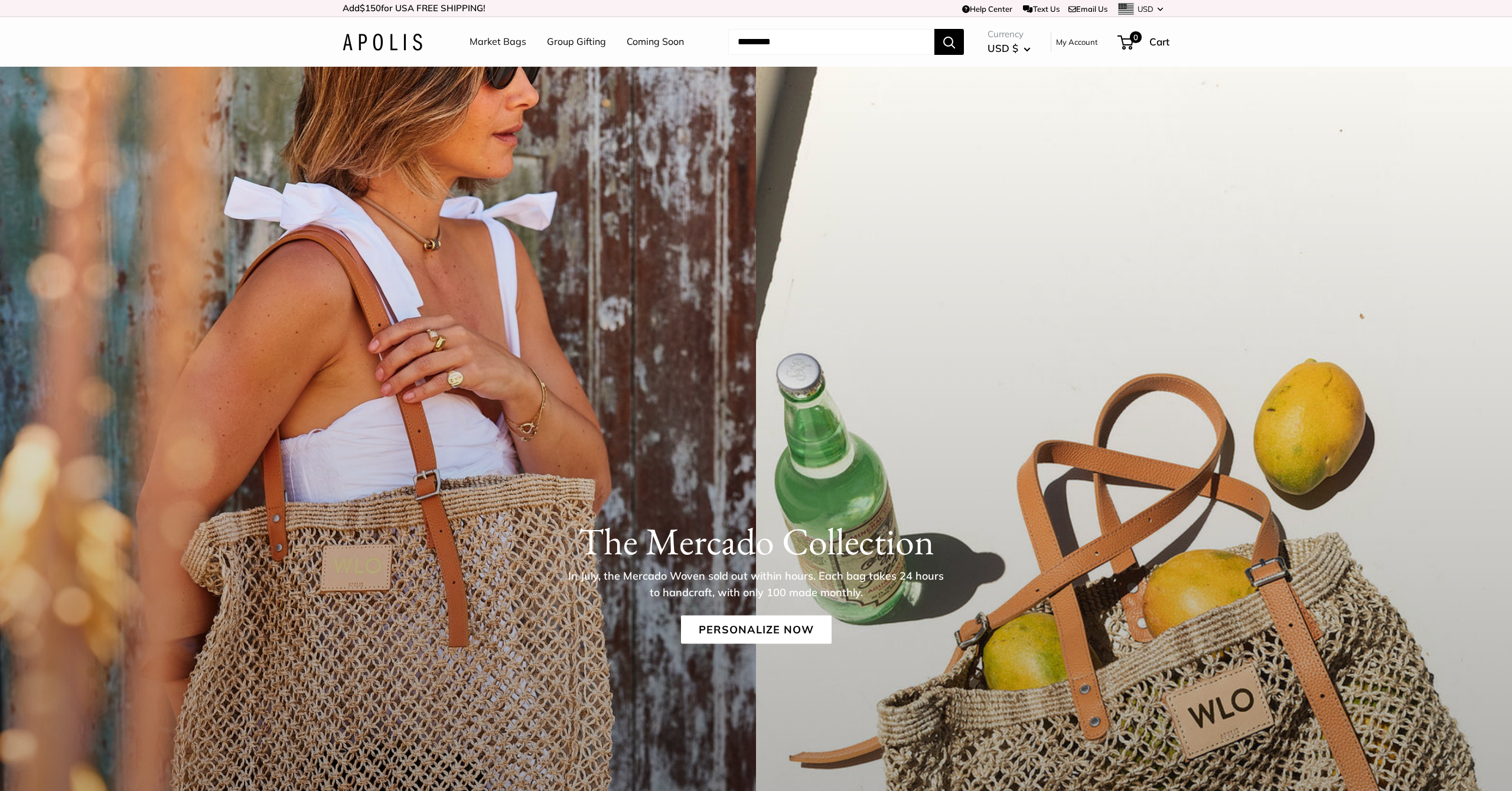
click at [477, 40] on link "Market Bags" at bounding box center [498, 42] width 57 height 18
click at [499, 44] on link "Market Bags" at bounding box center [498, 42] width 57 height 18
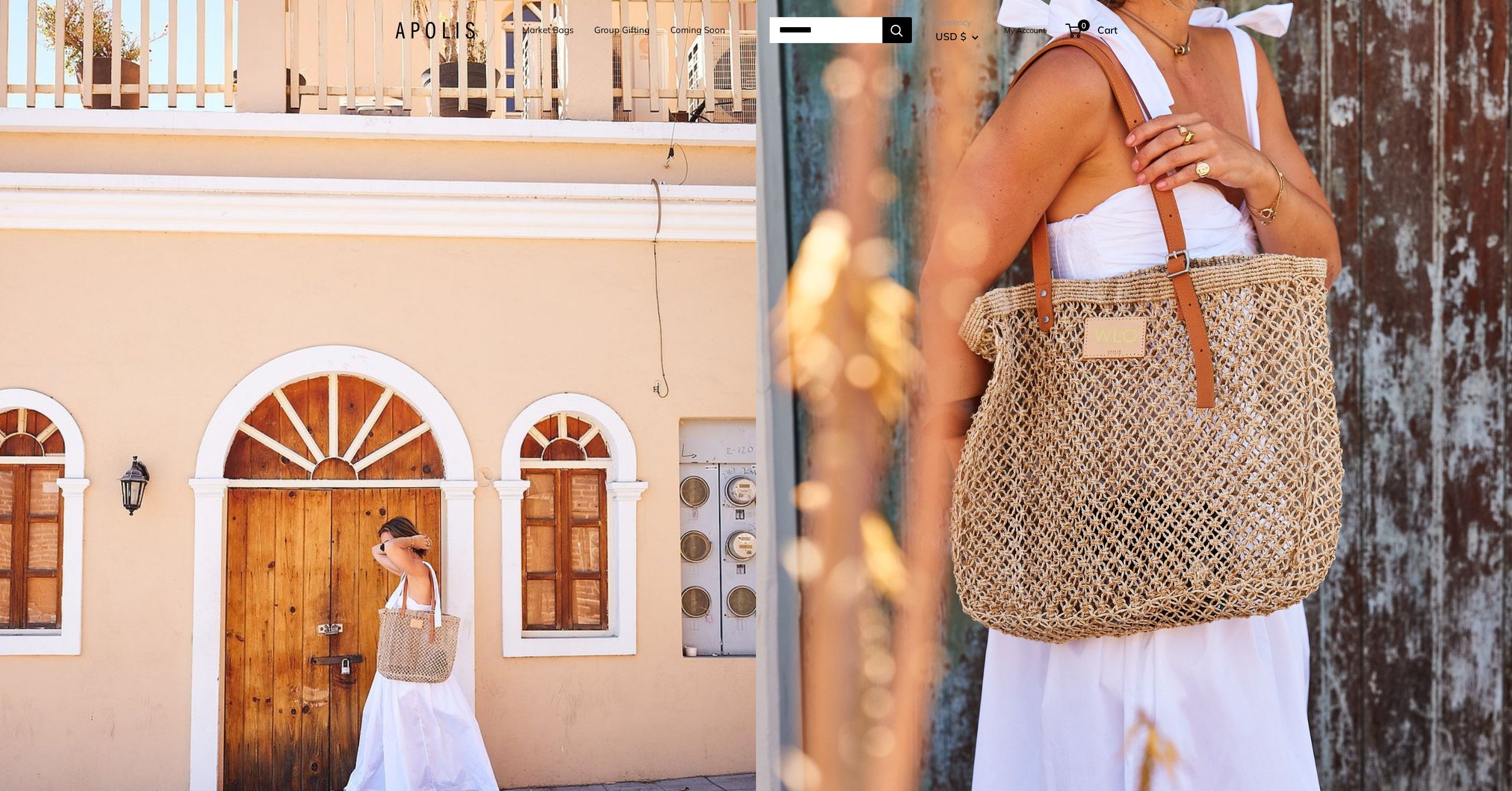
click at [527, 31] on link "Market Bags" at bounding box center [547, 30] width 51 height 16
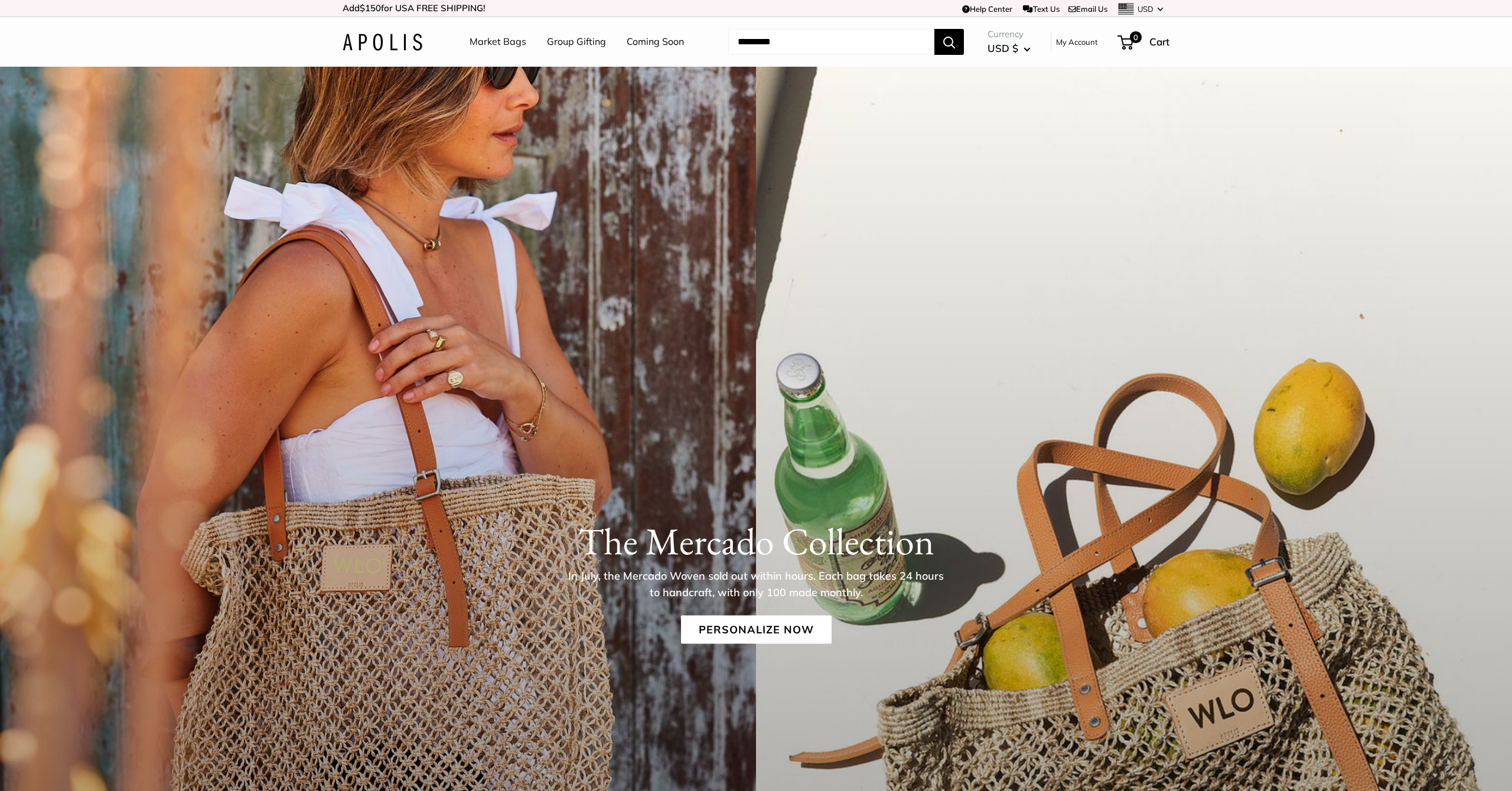
click at [514, 40] on link "Market Bags" at bounding box center [498, 42] width 57 height 18
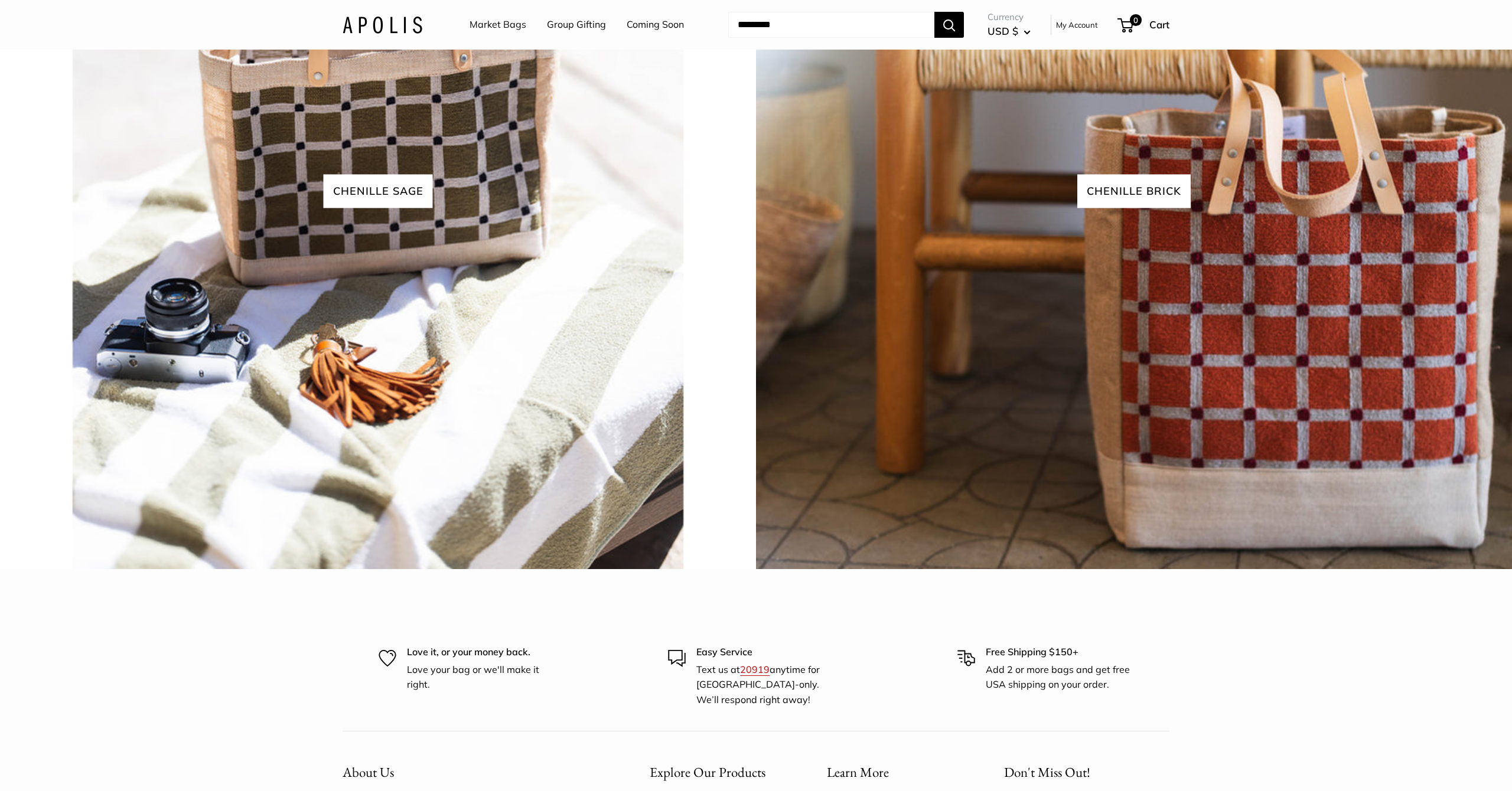
scroll to position [3396, 0]
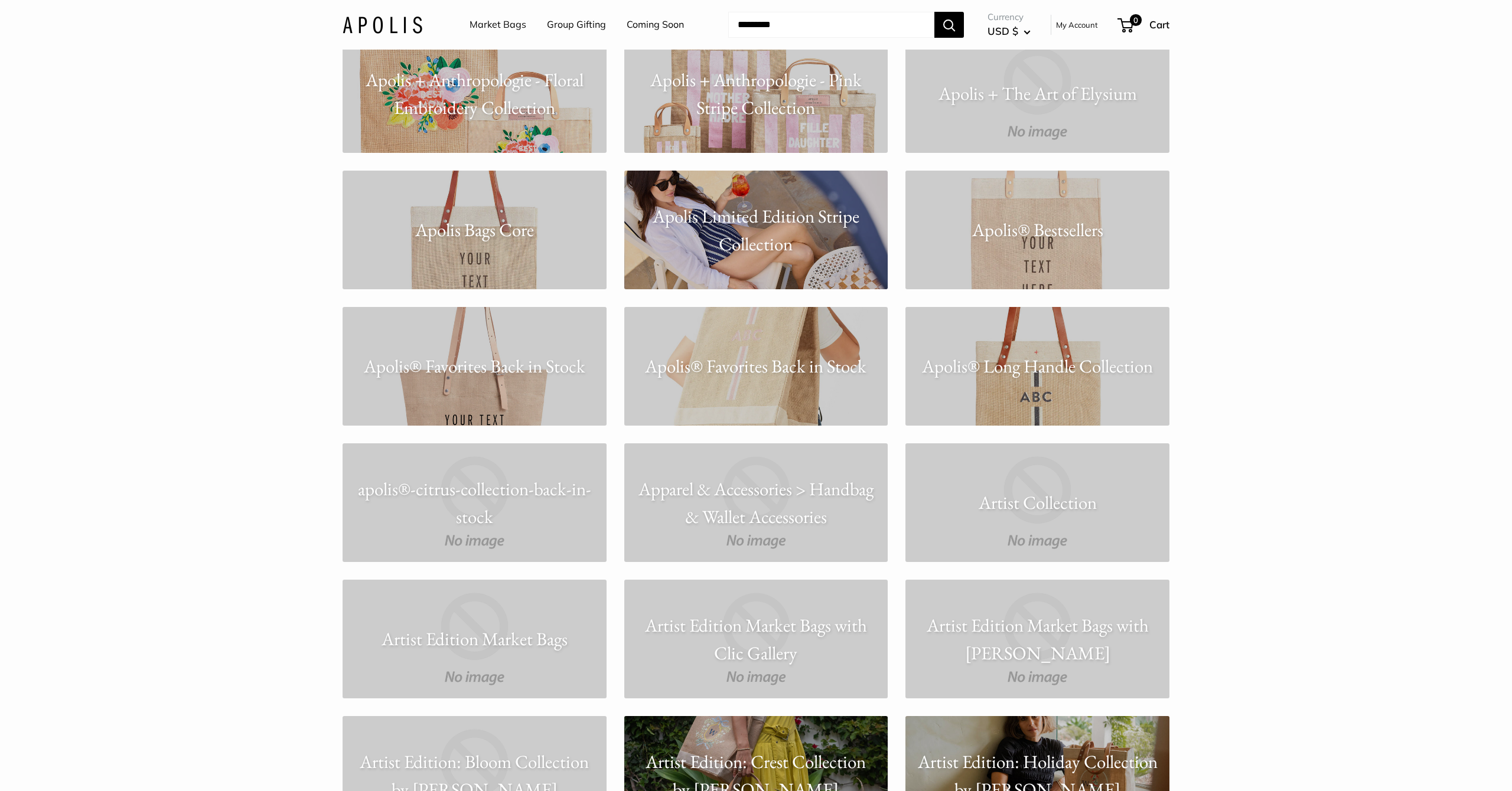
scroll to position [943, 0]
click at [486, 637] on p "Artist Edition Market Bags" at bounding box center [474, 638] width 264 height 28
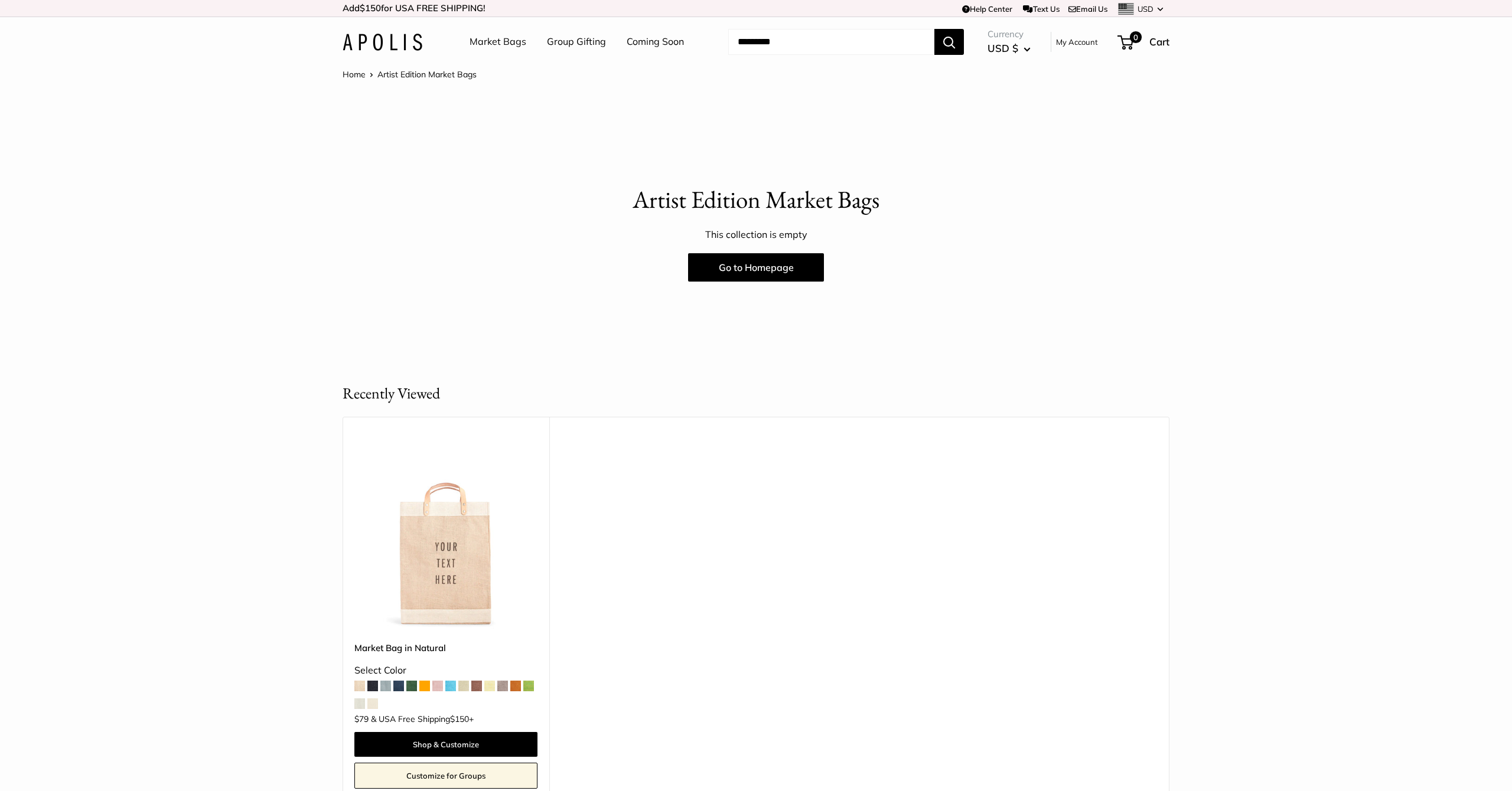
click at [440, 687] on span at bounding box center [438, 685] width 11 height 11
click at [737, 269] on link "Go to Homepage" at bounding box center [756, 267] width 136 height 28
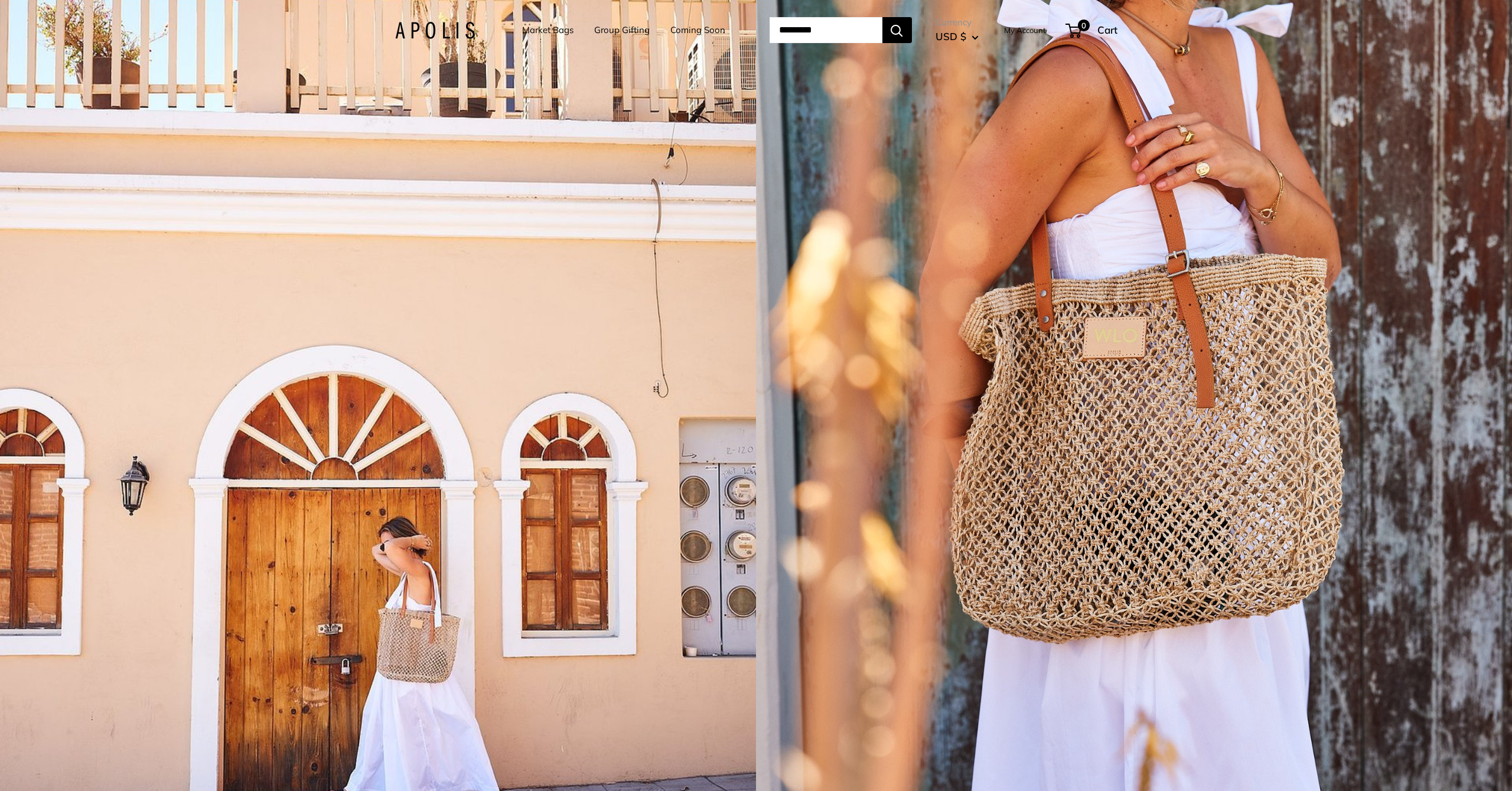
click at [528, 29] on link "Market Bags" at bounding box center [547, 30] width 51 height 16
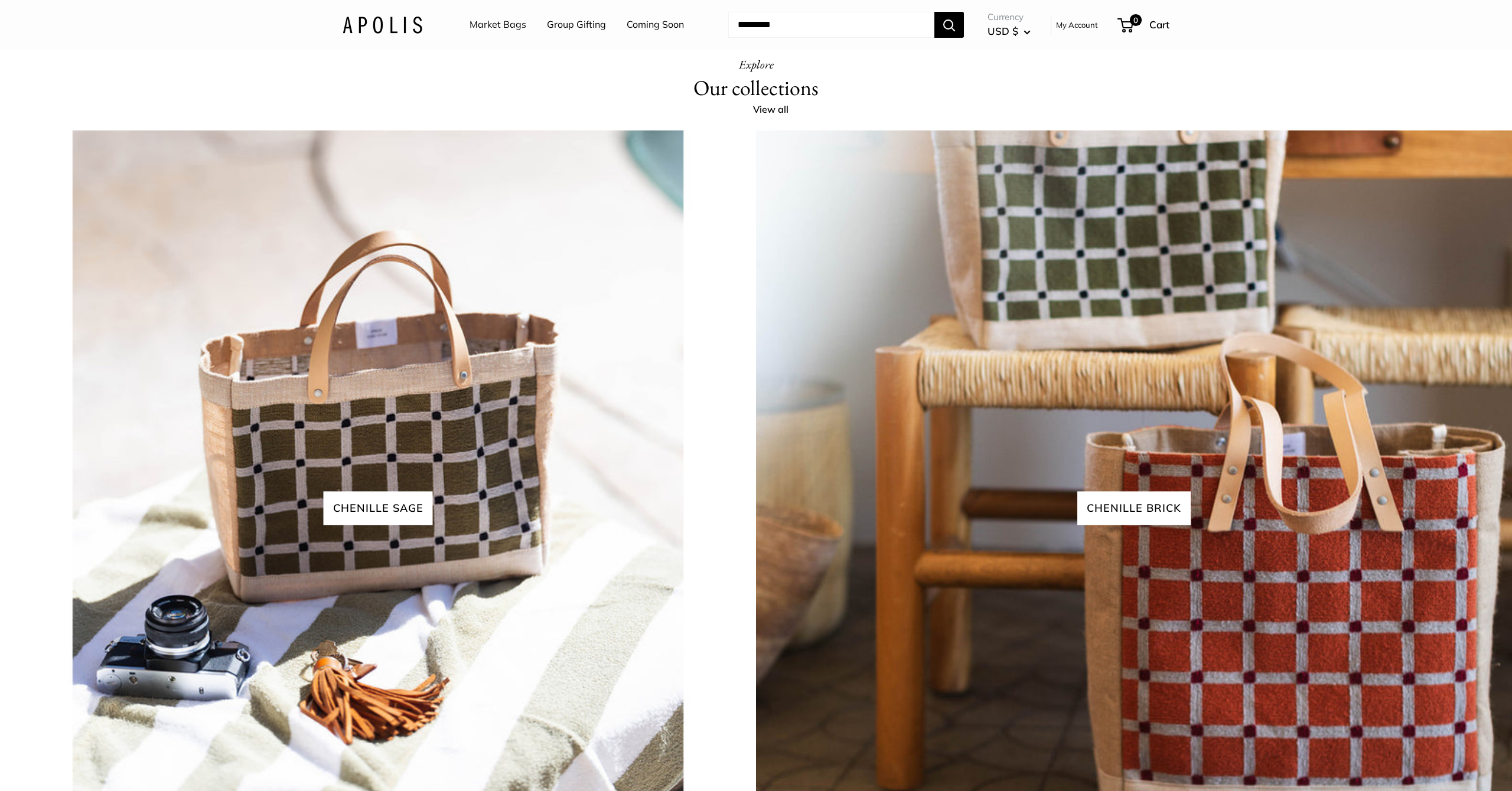
scroll to position [3098, 0]
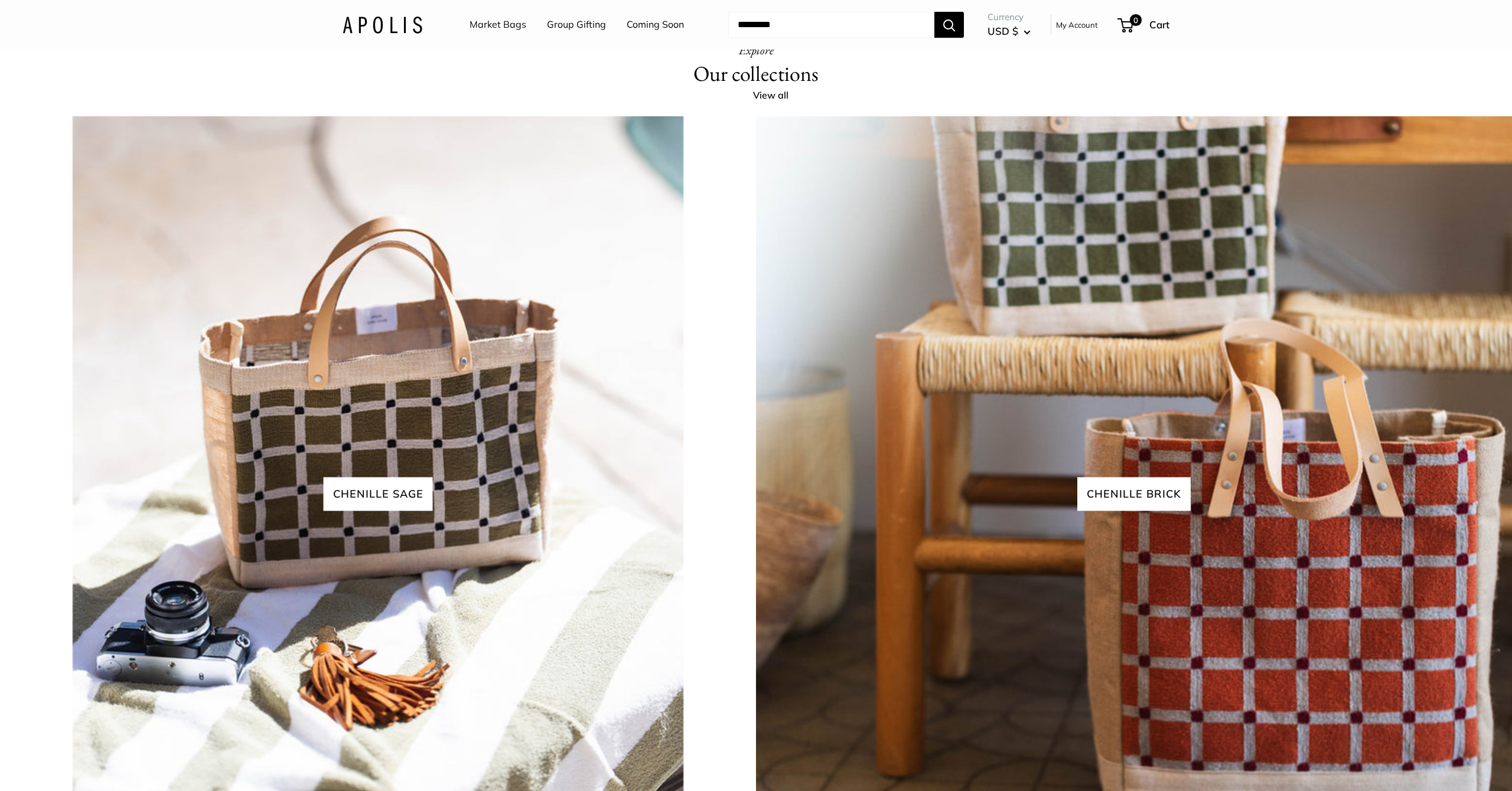
click at [768, 104] on link "View all" at bounding box center [777, 95] width 48 height 18
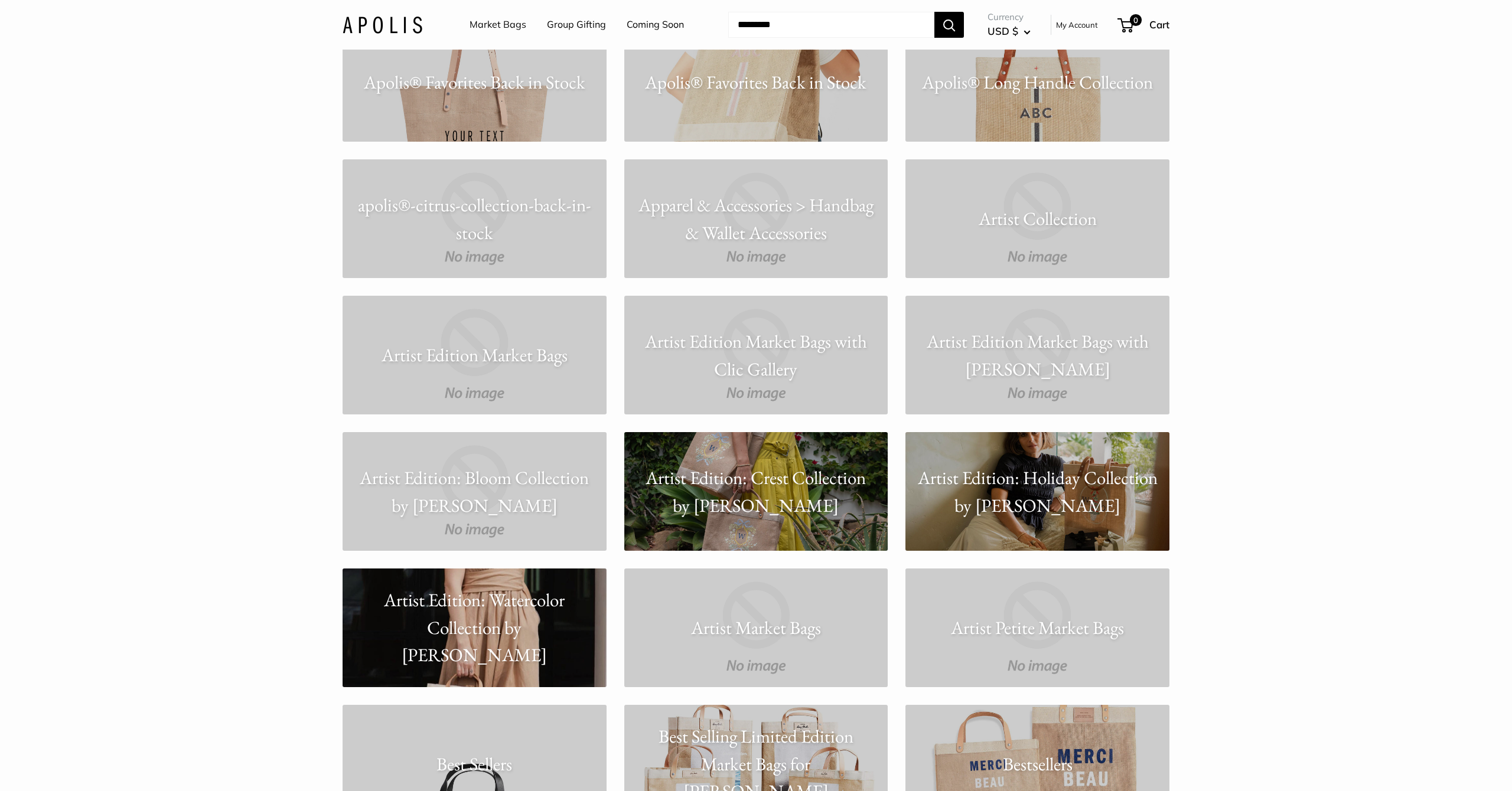
scroll to position [1228, 0]
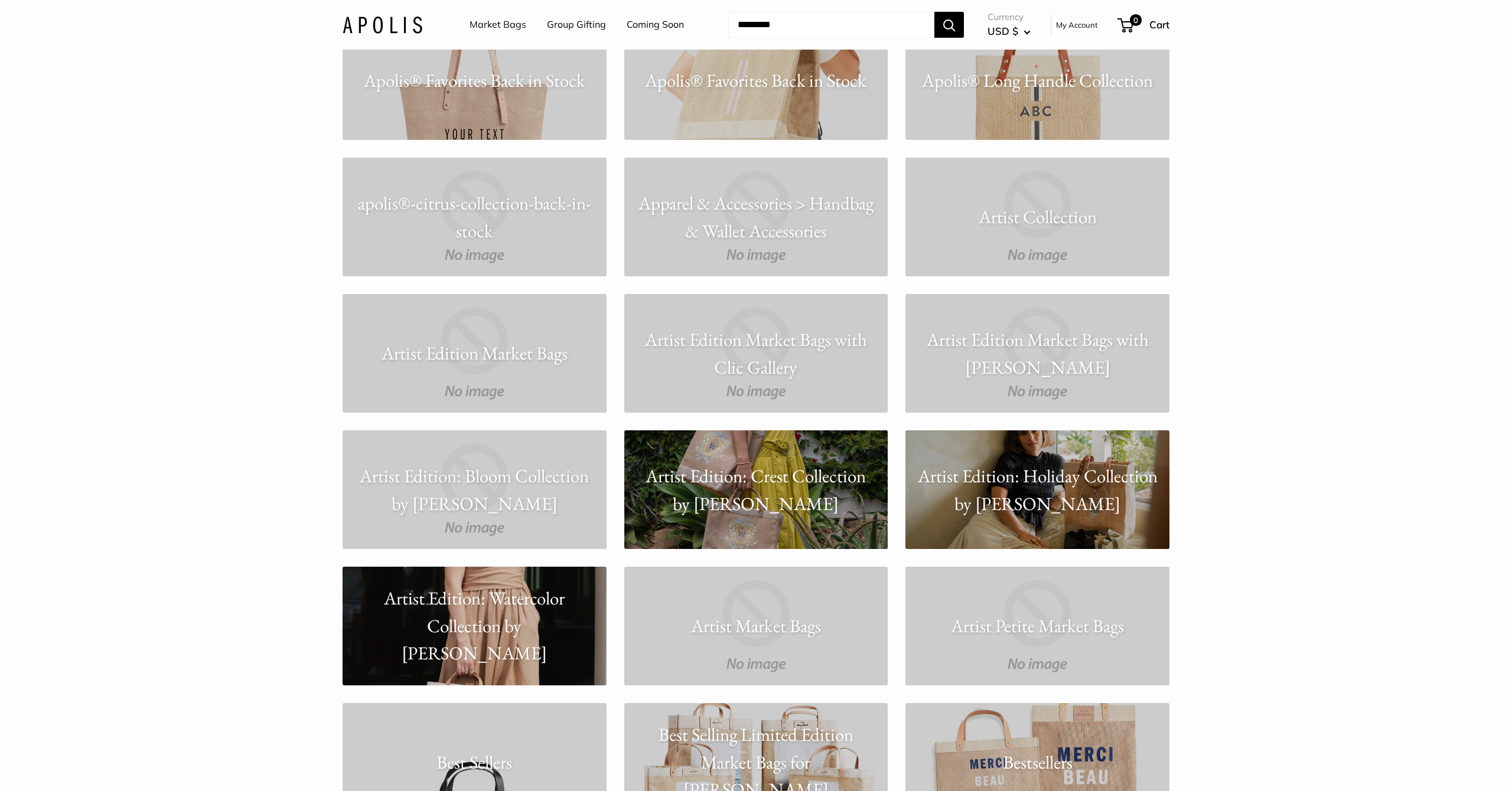
click at [463, 613] on p "Artist Edition: Watercolor Collection by [PERSON_NAME]" at bounding box center [474, 626] width 264 height 83
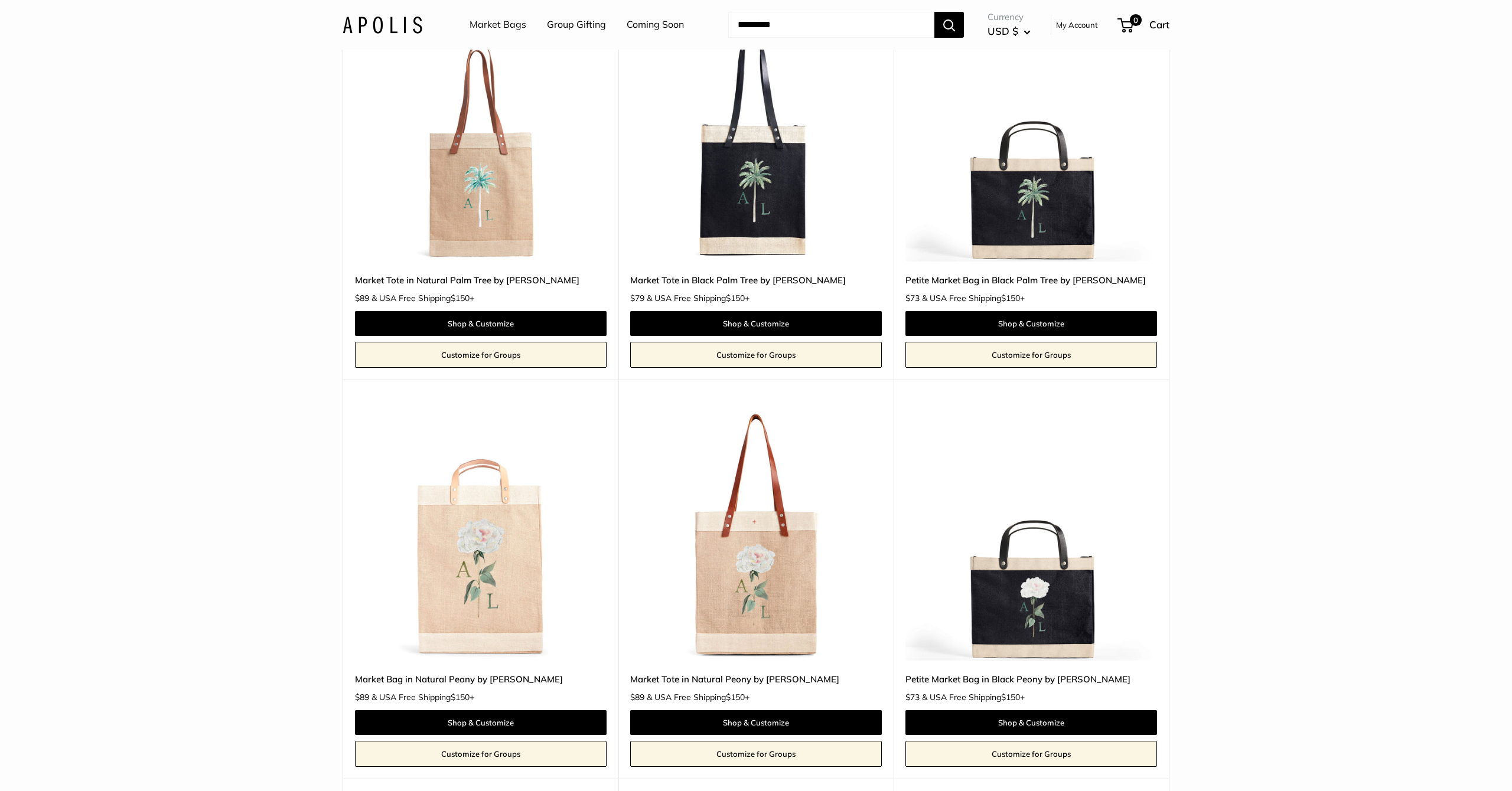
scroll to position [2666, 0]
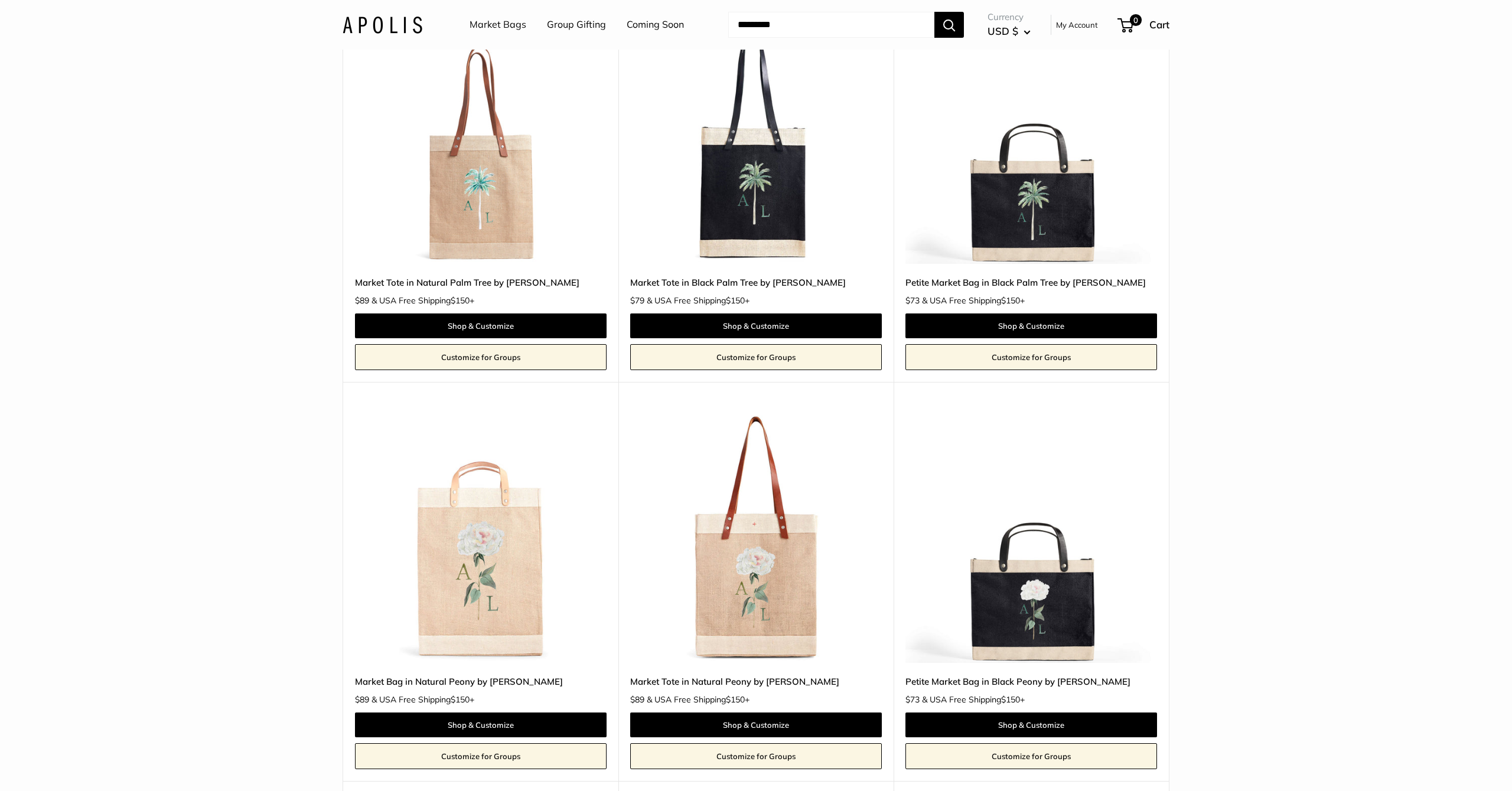
click at [0, 0] on img at bounding box center [0, 0] width 0 height 0
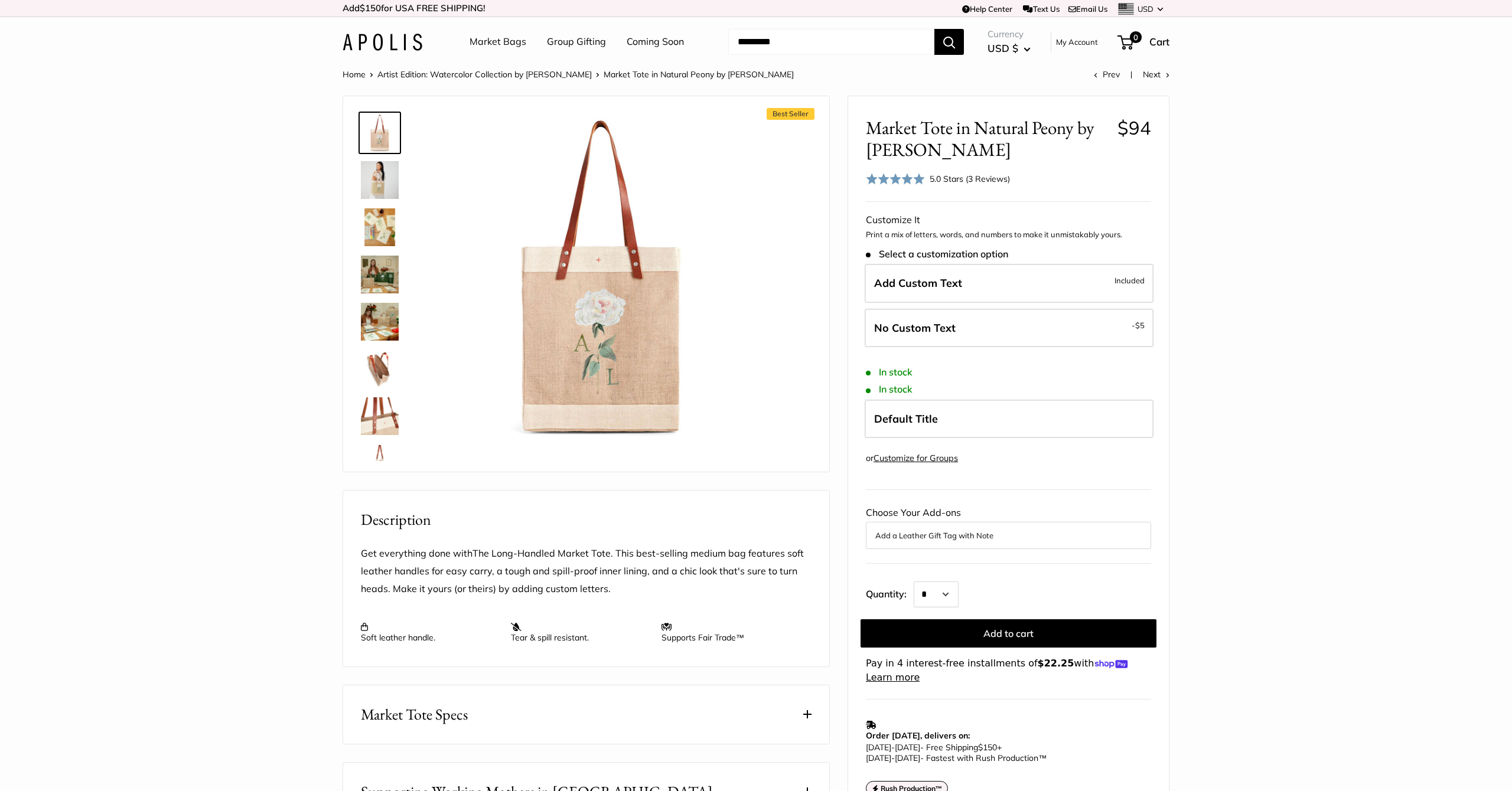
click at [382, 271] on img at bounding box center [379, 274] width 38 height 38
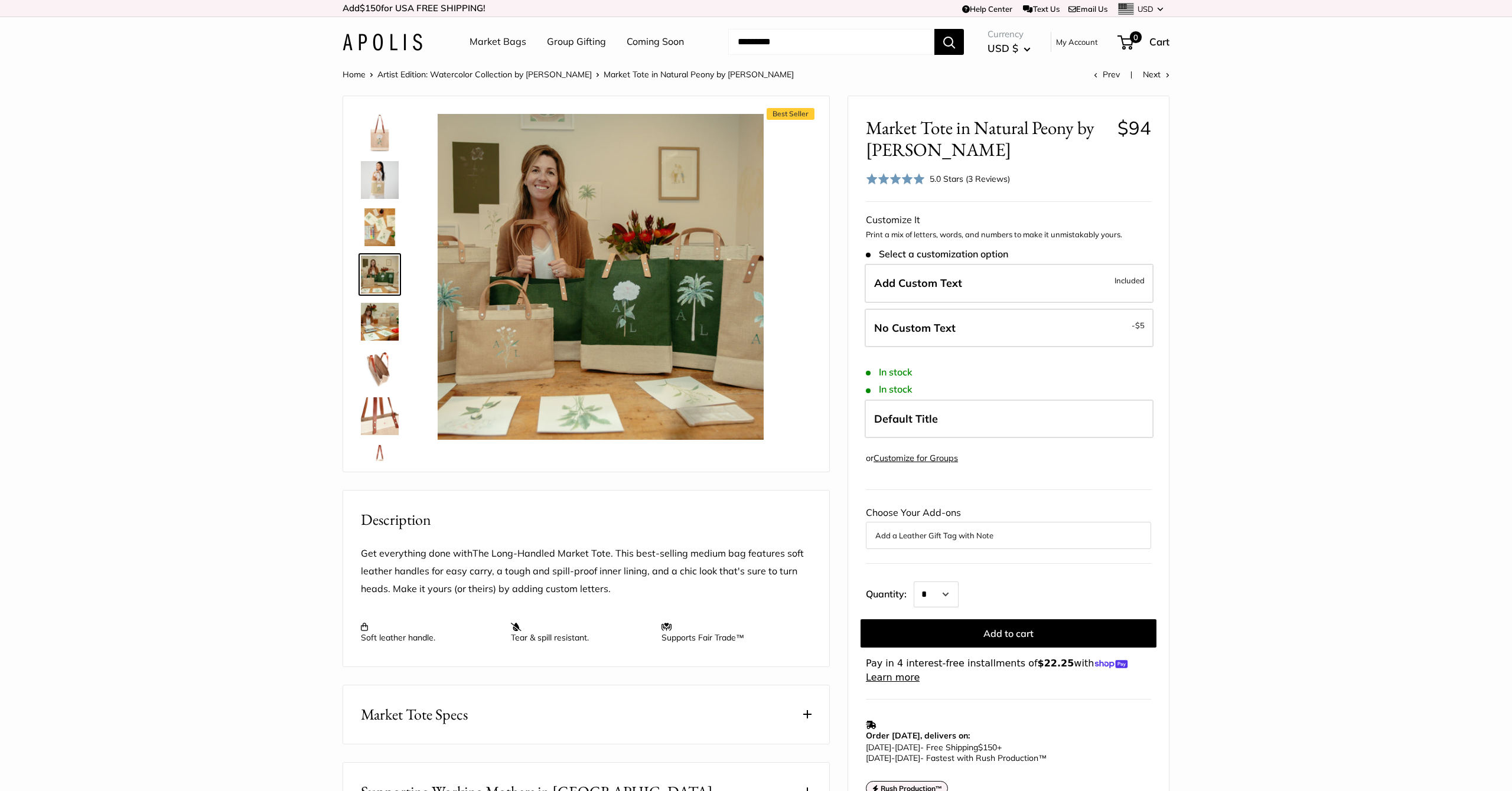
click at [380, 357] on img at bounding box center [379, 369] width 38 height 38
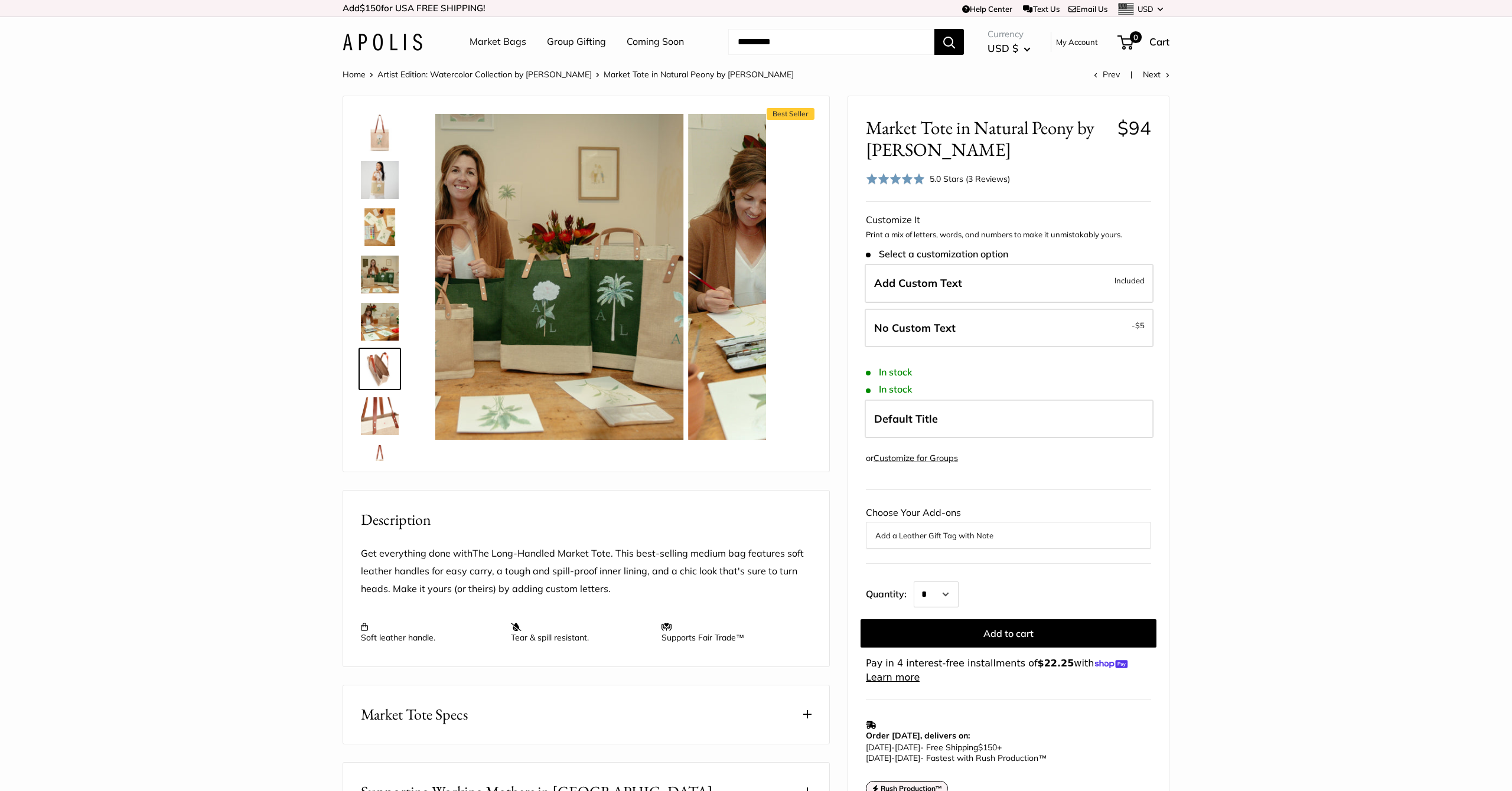
scroll to position [76, 0]
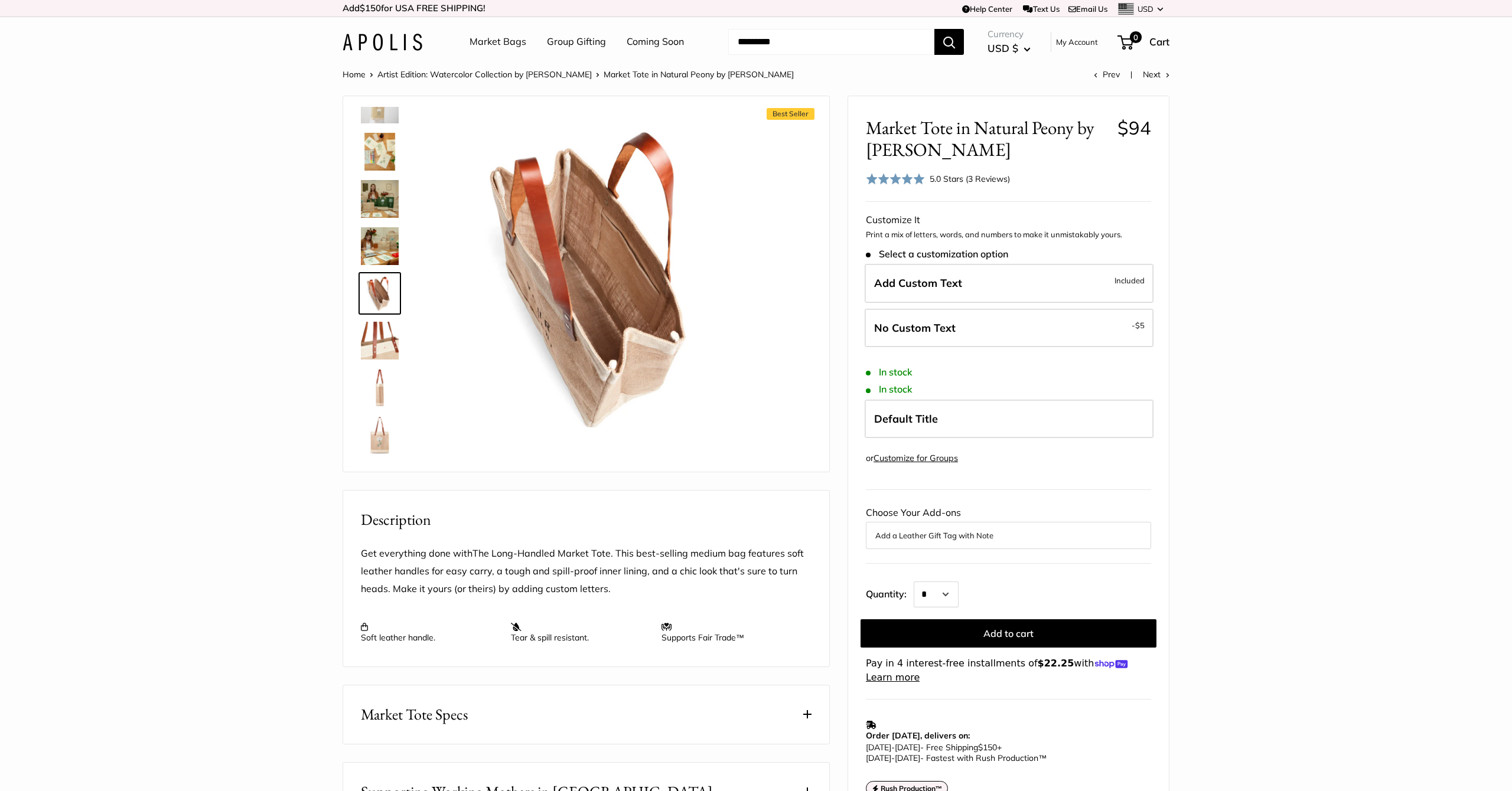
click at [386, 192] on img at bounding box center [379, 198] width 38 height 38
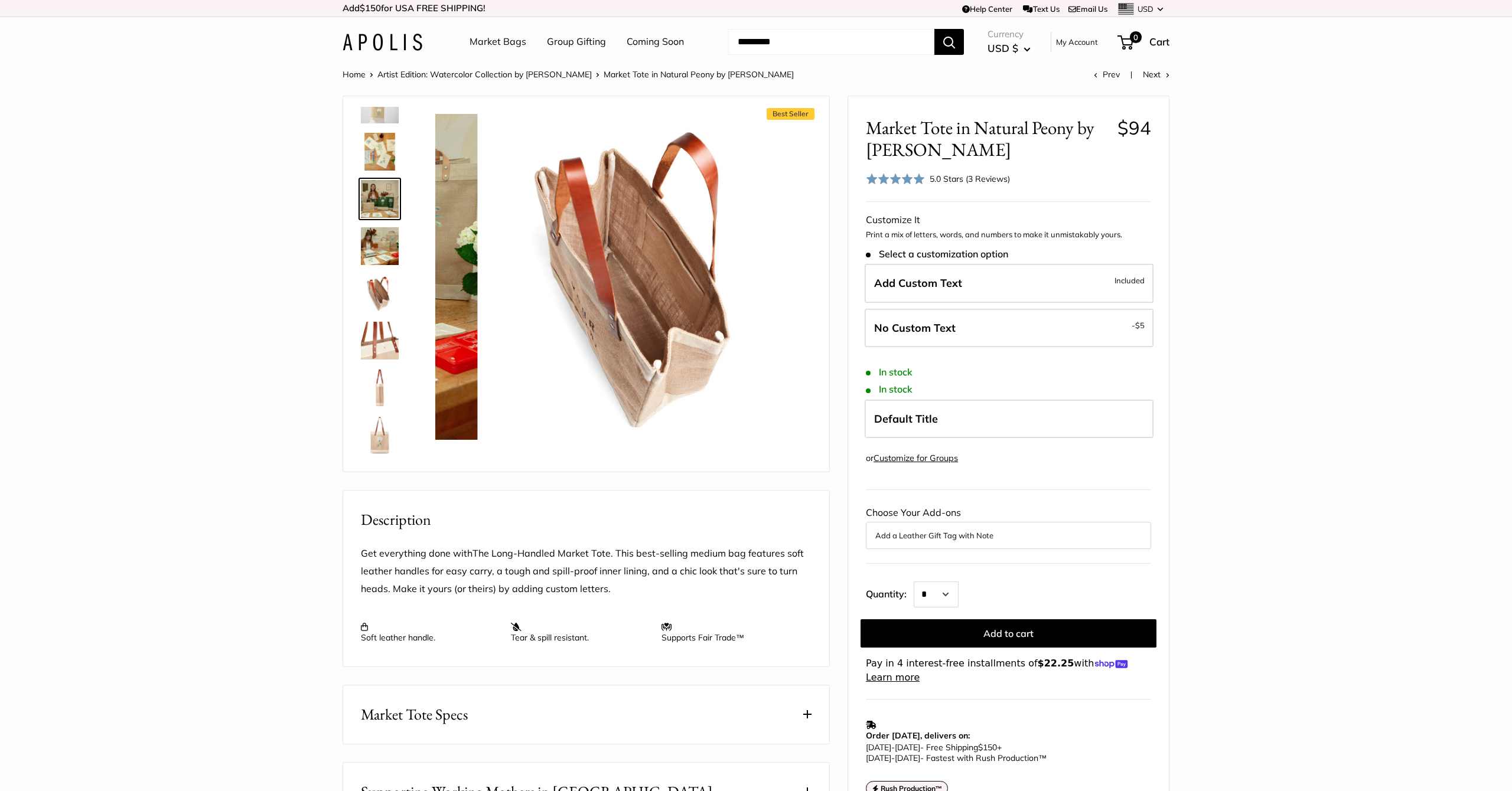
scroll to position [0, 0]
